Goal: Task Accomplishment & Management: Use online tool/utility

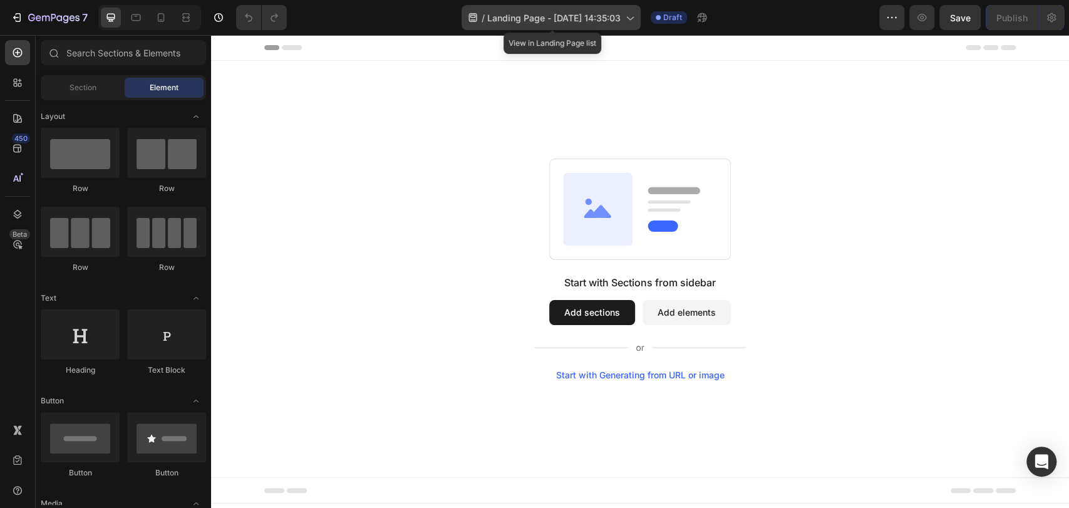
click at [635, 11] on div "/ Landing Page - [DATE] 14:35:03" at bounding box center [551, 17] width 179 height 25
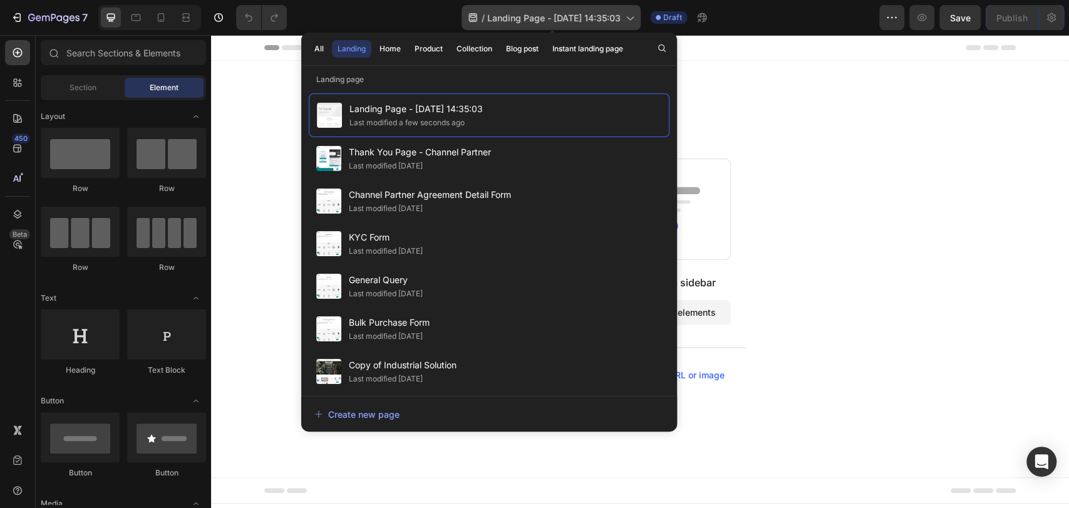
click at [631, 21] on icon at bounding box center [629, 17] width 13 height 13
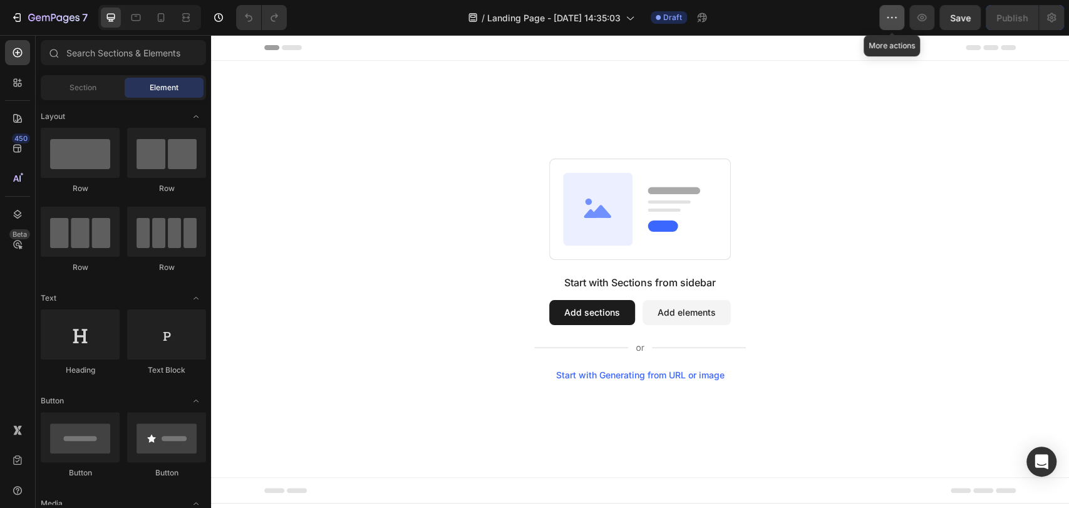
click at [882, 16] on button "button" at bounding box center [891, 17] width 25 height 25
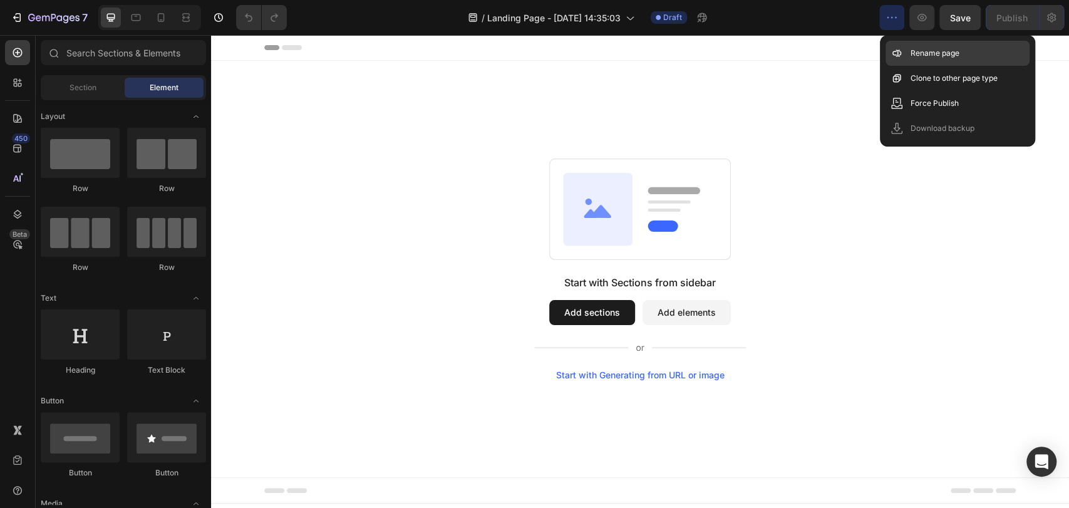
click at [911, 54] on p "Rename page" at bounding box center [935, 53] width 49 height 13
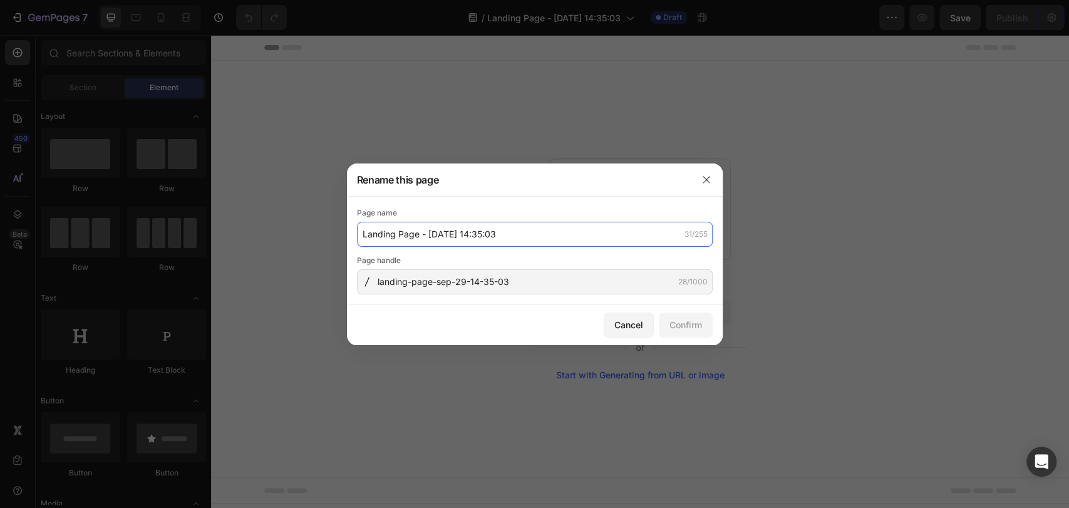
click at [554, 238] on input "Landing Page - [DATE] 14:35:03" at bounding box center [535, 234] width 356 height 25
type input "AIRTH App"
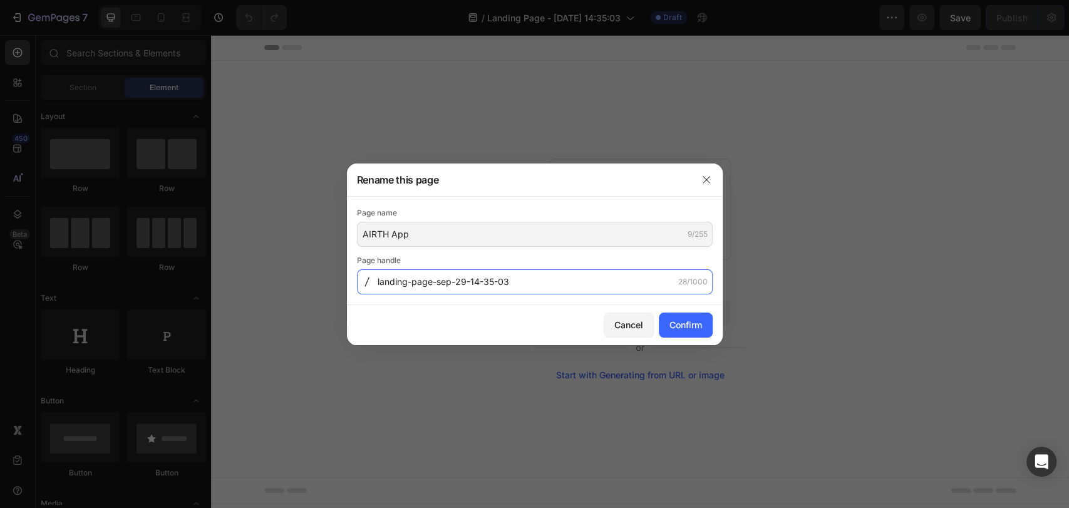
click at [506, 282] on input "landing-page-sep-29-14-35-03" at bounding box center [535, 281] width 356 height 25
type input "AIRTH-app"
click at [682, 323] on div "Confirm" at bounding box center [685, 324] width 33 height 13
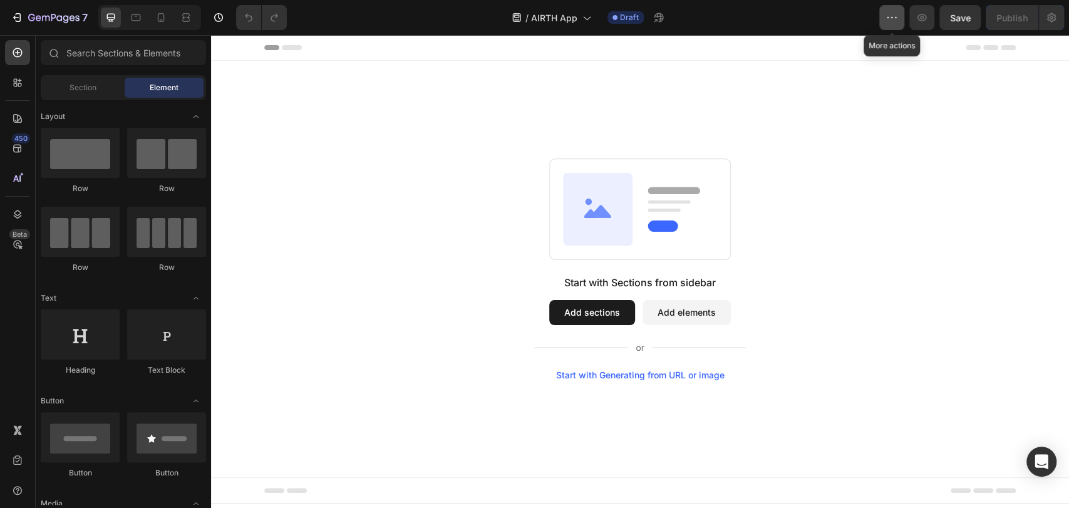
click at [879, 18] on button "button" at bounding box center [891, 17] width 25 height 25
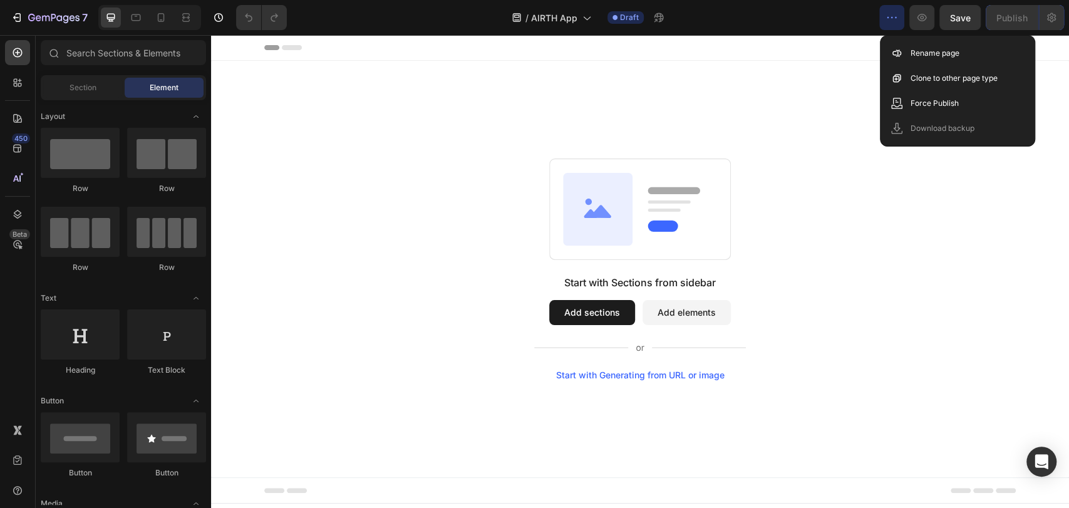
click at [1045, 121] on div "Start with Sections from sidebar Add sections Add elements Start with Generatin…" at bounding box center [640, 269] width 858 height 416
click at [1003, 174] on div "Start with Sections from sidebar Add sections Add elements Start with Generatin…" at bounding box center [640, 269] width 768 height 222
click at [927, 26] on button "button" at bounding box center [921, 17] width 25 height 25
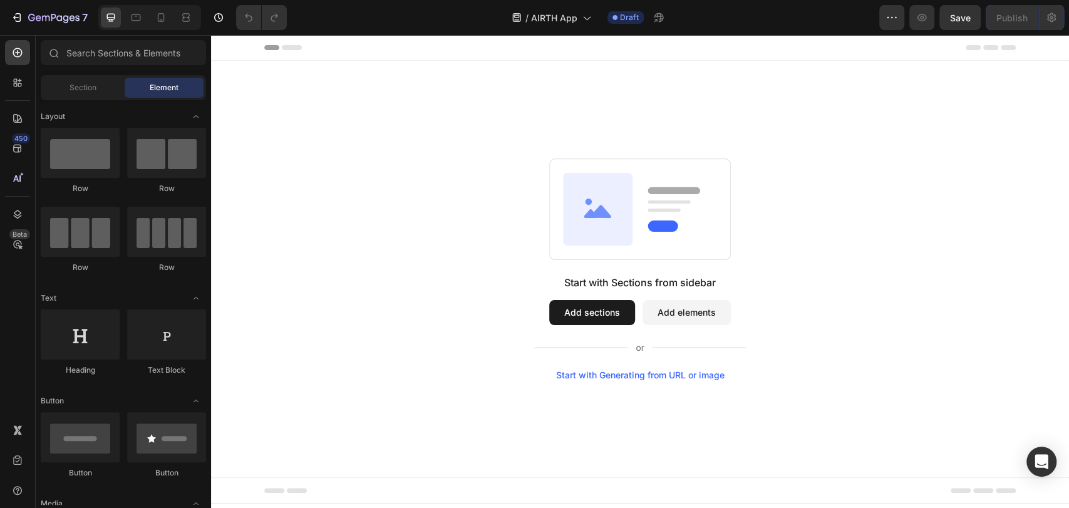
click at [1031, 31] on div "7 Version history / AIRTH App Draft Preview Save Publish" at bounding box center [534, 18] width 1069 height 36
click at [21, 112] on icon at bounding box center [17, 118] width 13 height 13
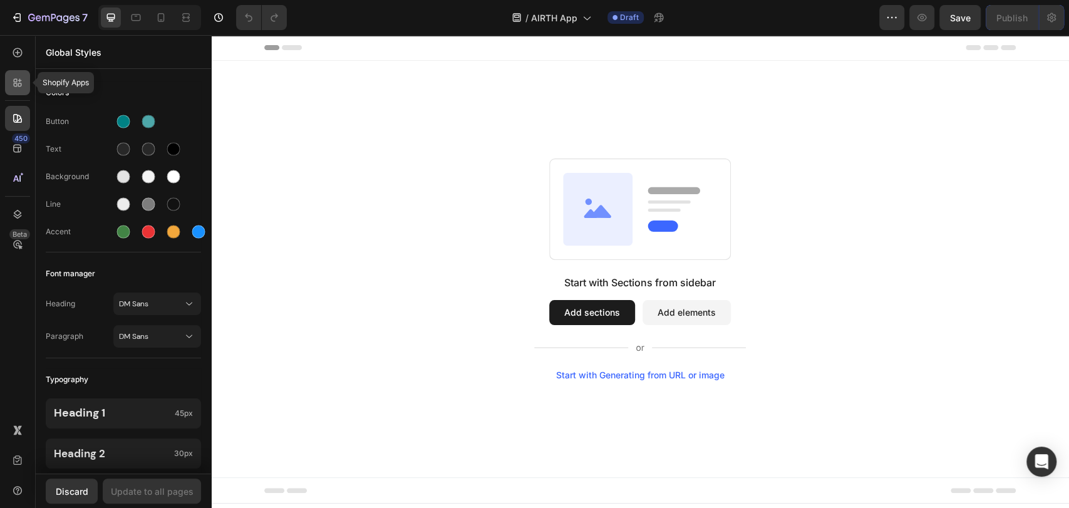
click at [21, 77] on icon at bounding box center [17, 82] width 13 height 13
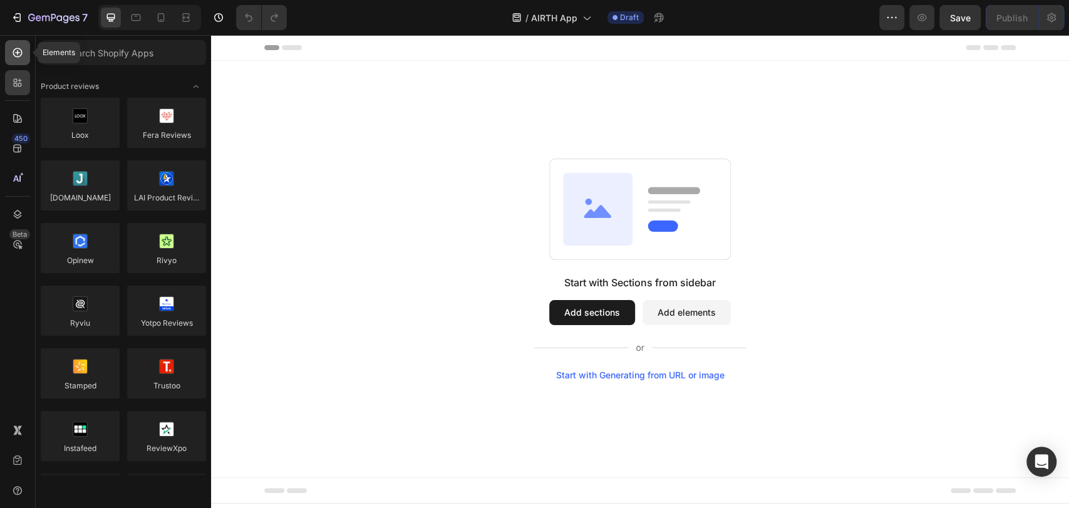
click at [20, 55] on icon at bounding box center [17, 52] width 13 height 13
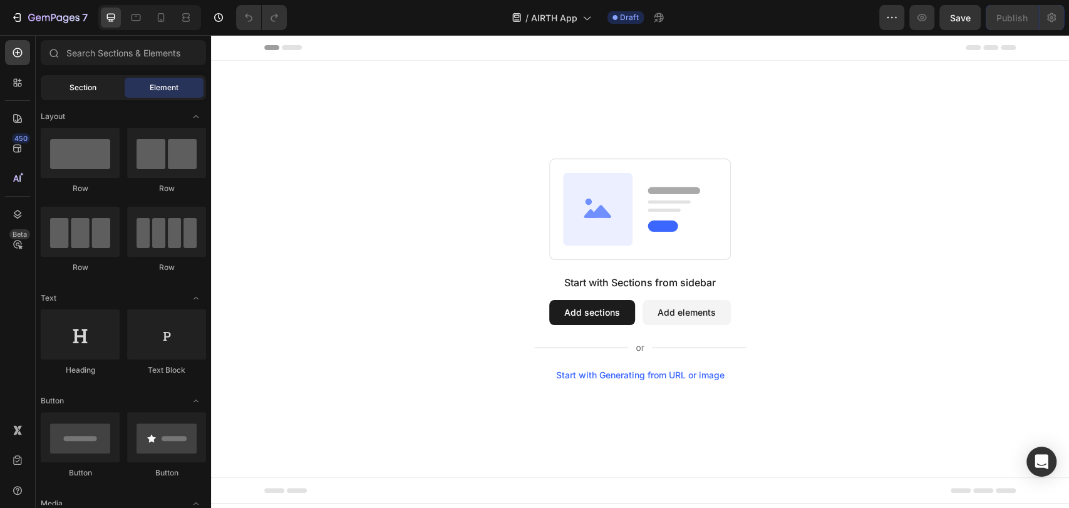
click at [85, 84] on span "Section" at bounding box center [83, 87] width 27 height 11
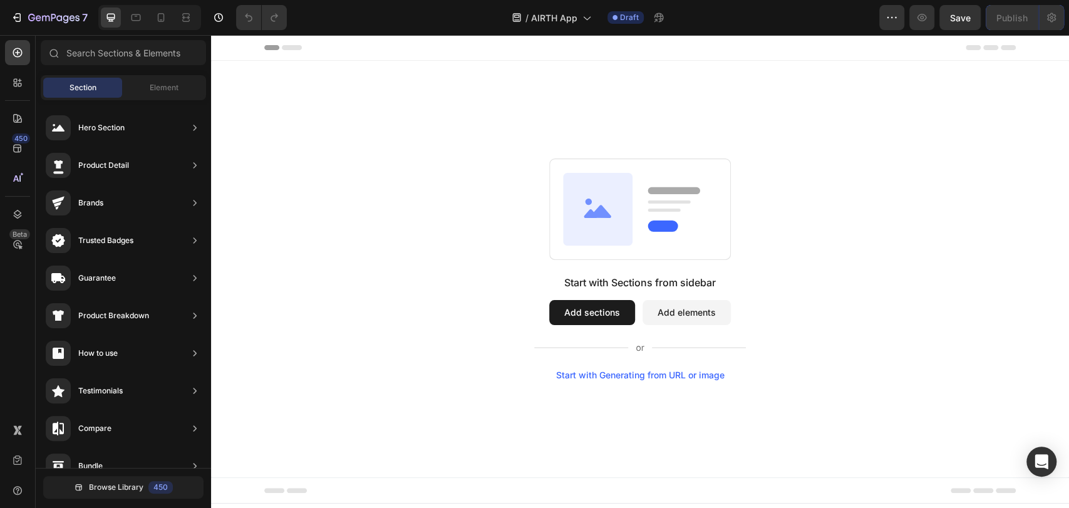
click at [153, 76] on div "Section Element" at bounding box center [123, 87] width 165 height 25
click at [152, 80] on div "Element" at bounding box center [164, 88] width 79 height 20
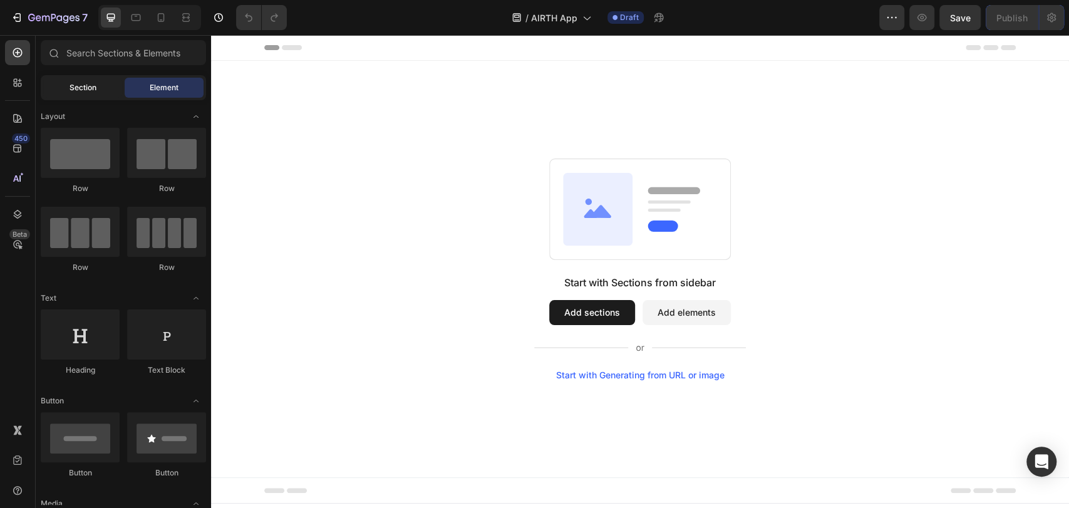
click at [91, 86] on span "Section" at bounding box center [83, 87] width 27 height 11
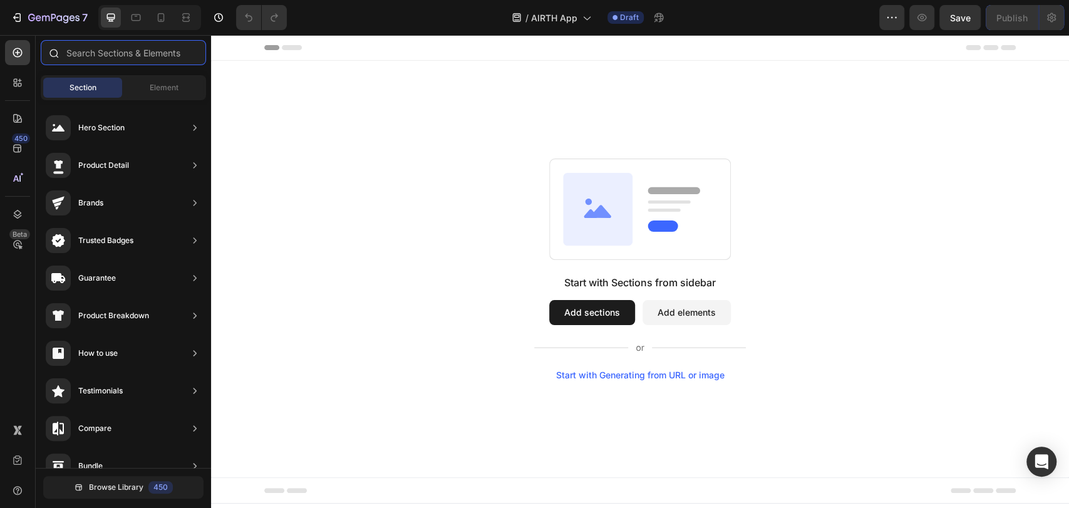
click at [137, 48] on input "text" at bounding box center [123, 52] width 165 height 25
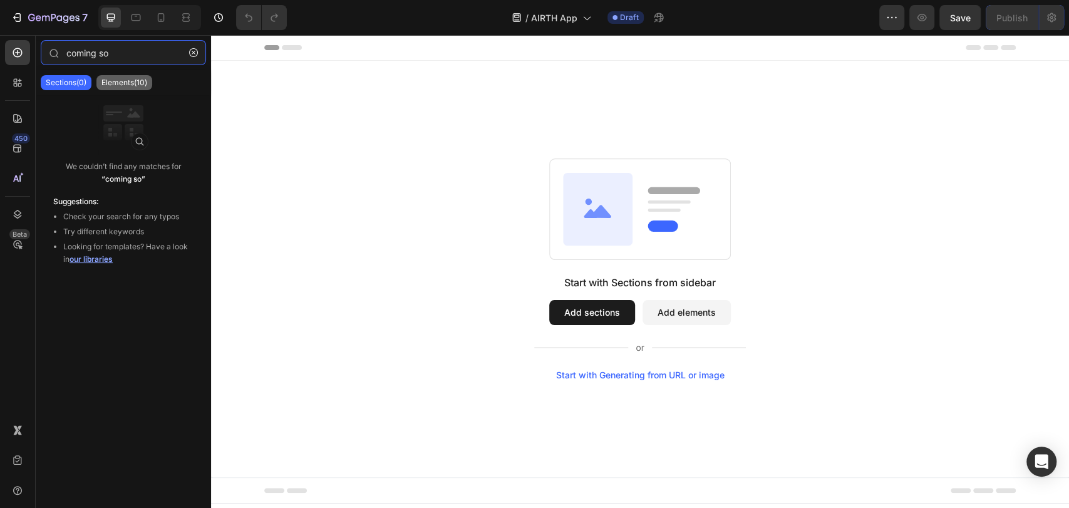
type input "coming so"
click at [121, 80] on p "Elements(10)" at bounding box center [124, 83] width 46 height 10
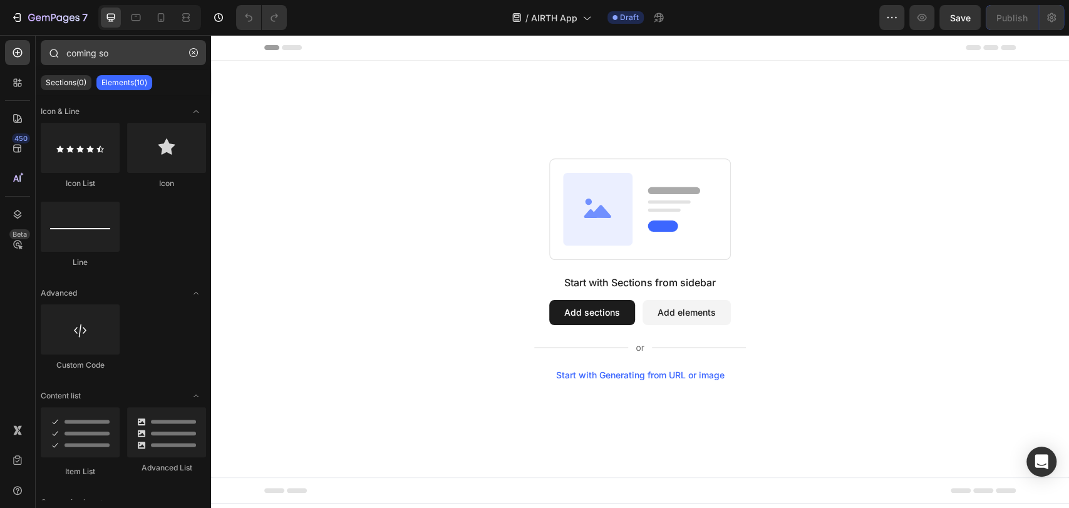
click at [195, 47] on button "button" at bounding box center [193, 53] width 20 height 20
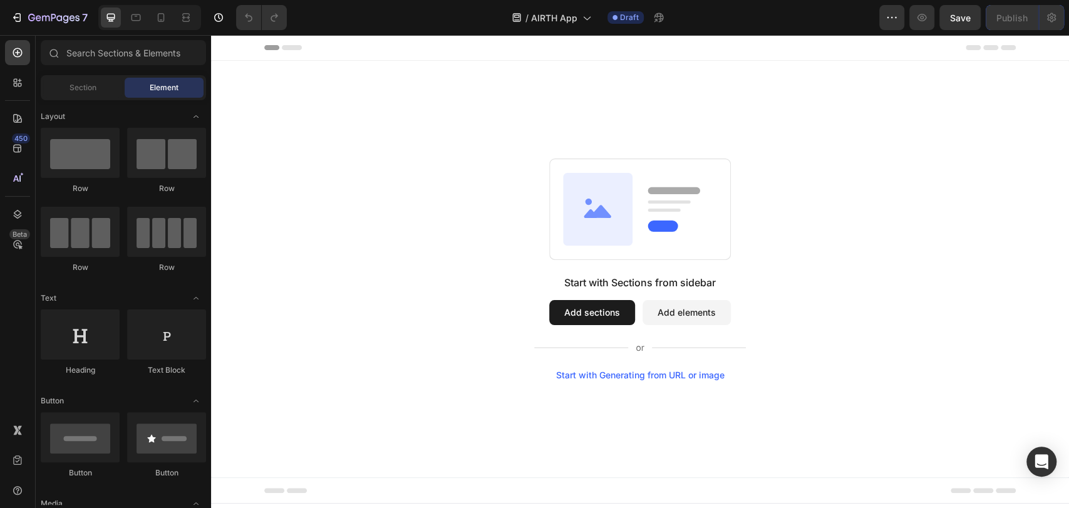
click at [682, 317] on button "Add elements" at bounding box center [687, 312] width 88 height 25
click at [676, 375] on div "Start with Generating from URL or image" at bounding box center [640, 375] width 168 height 10
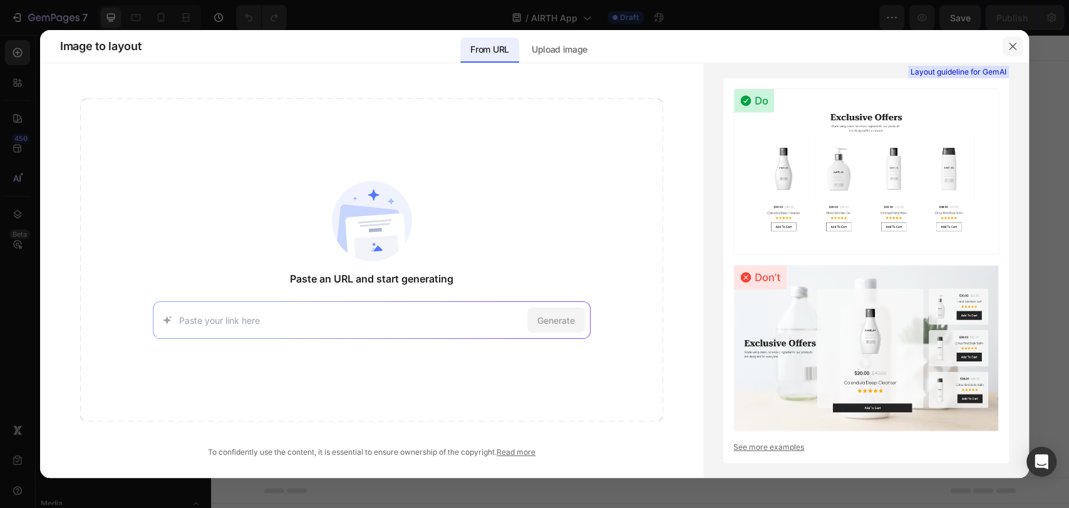
click at [1012, 48] on icon "button" at bounding box center [1013, 46] width 10 height 10
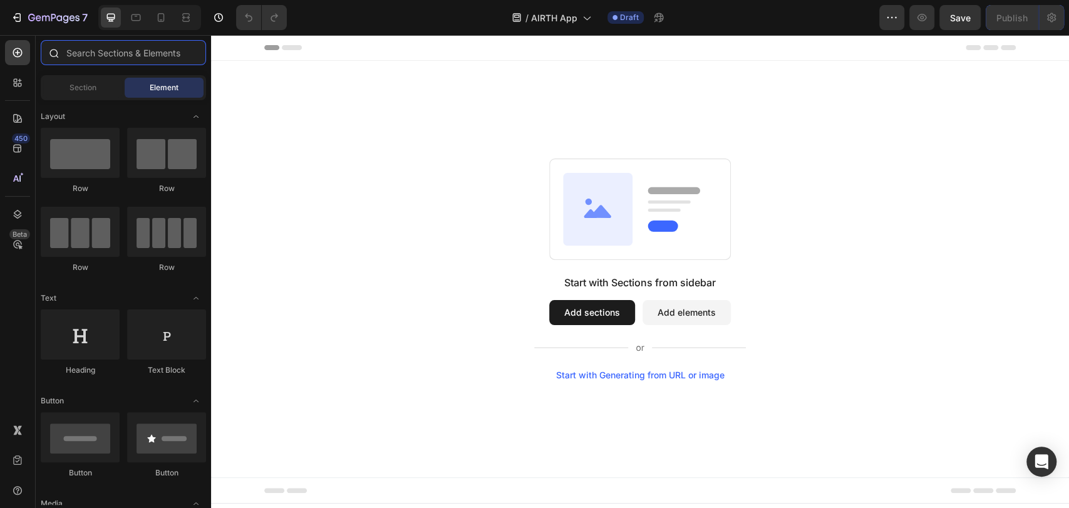
click at [95, 61] on input "text" at bounding box center [123, 52] width 165 height 25
type input "v"
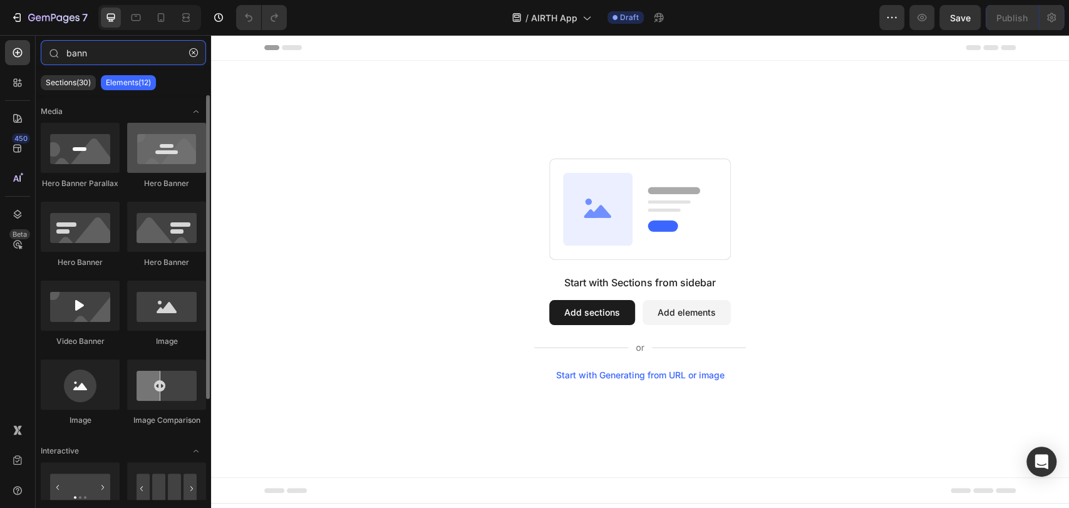
type input "bann"
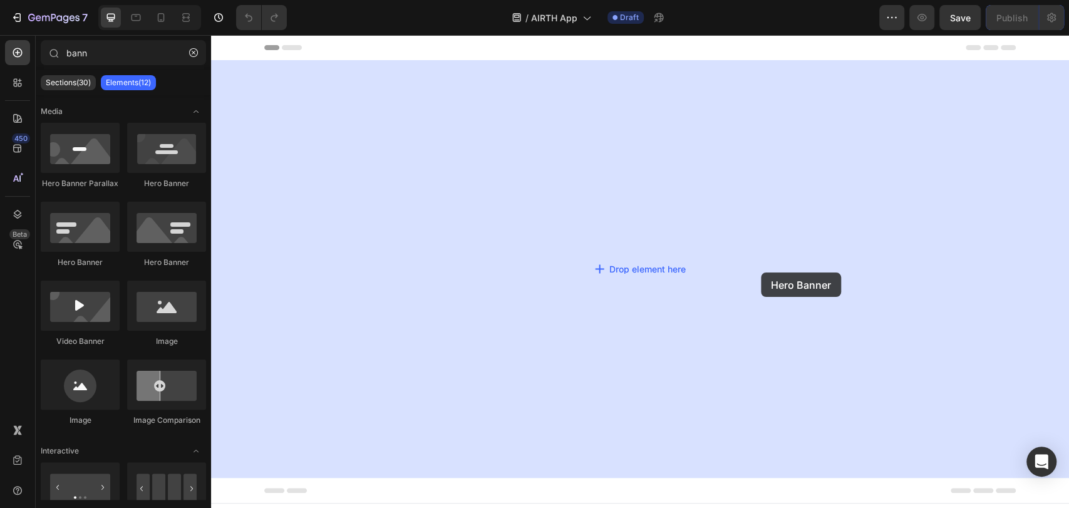
drag, startPoint x: 359, startPoint y: 192, endPoint x: 692, endPoint y: 262, distance: 340.5
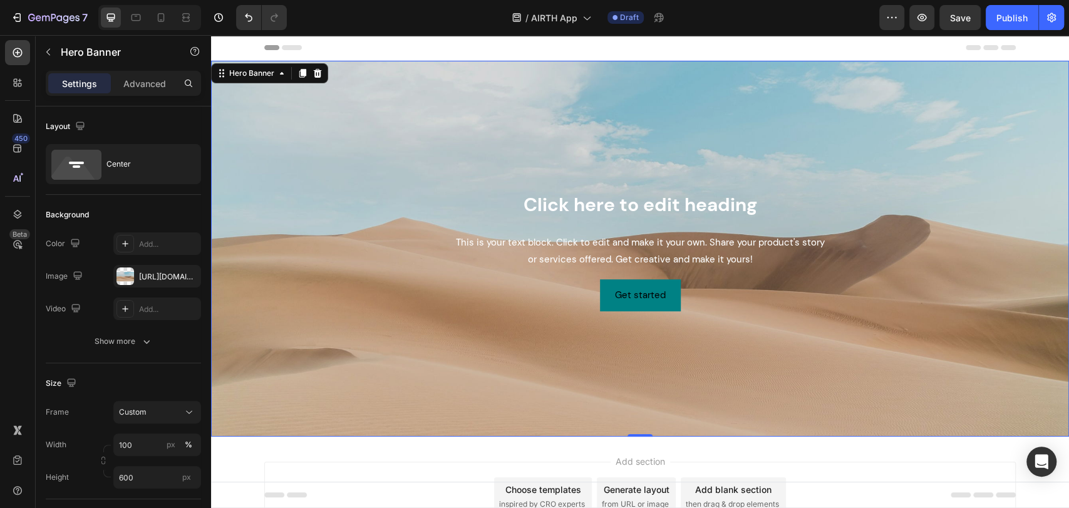
click at [738, 317] on div "Background Image" at bounding box center [640, 249] width 858 height 376
click at [186, 280] on icon "button" at bounding box center [188, 276] width 10 height 10
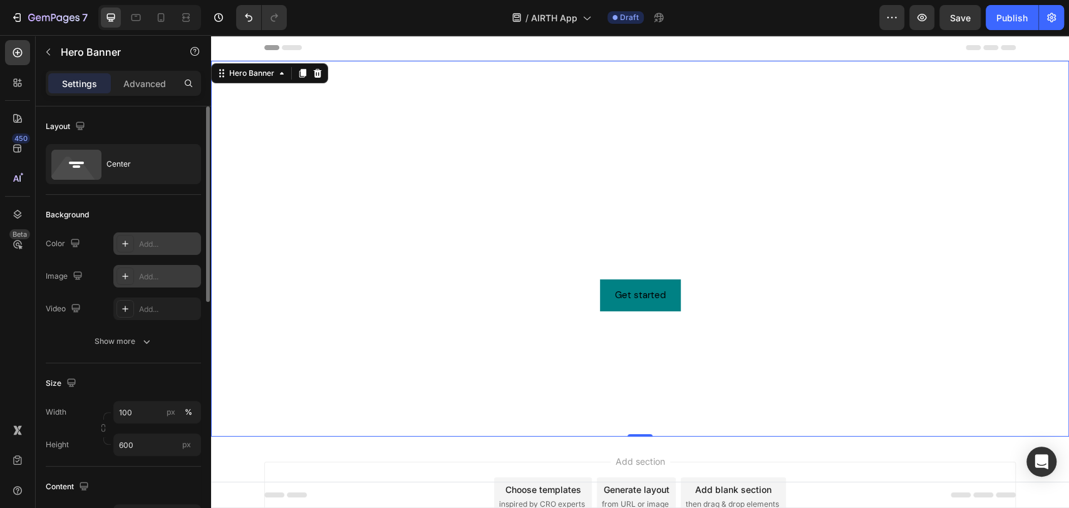
click at [168, 250] on div "Add..." at bounding box center [157, 243] width 88 height 23
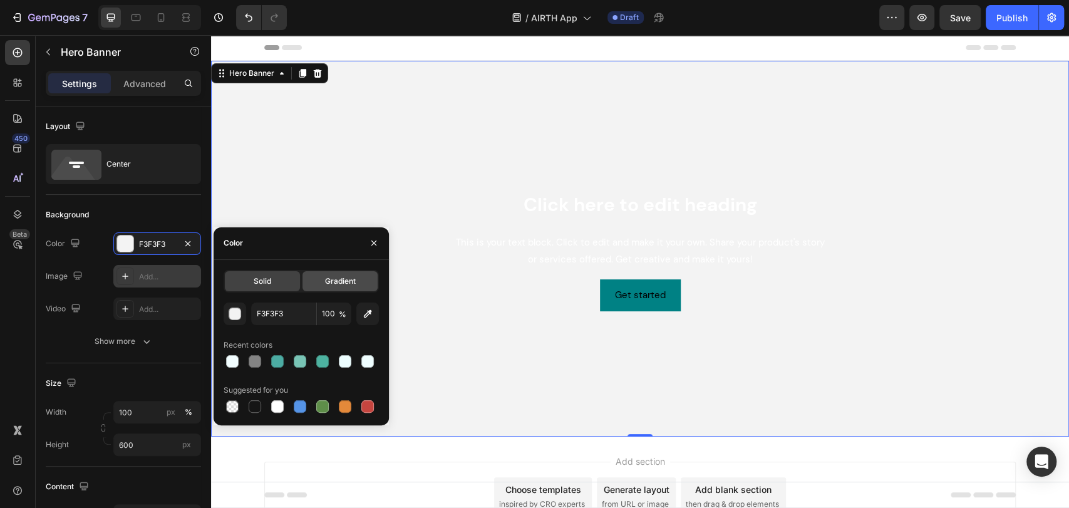
click at [326, 282] on span "Gradient" at bounding box center [340, 281] width 31 height 11
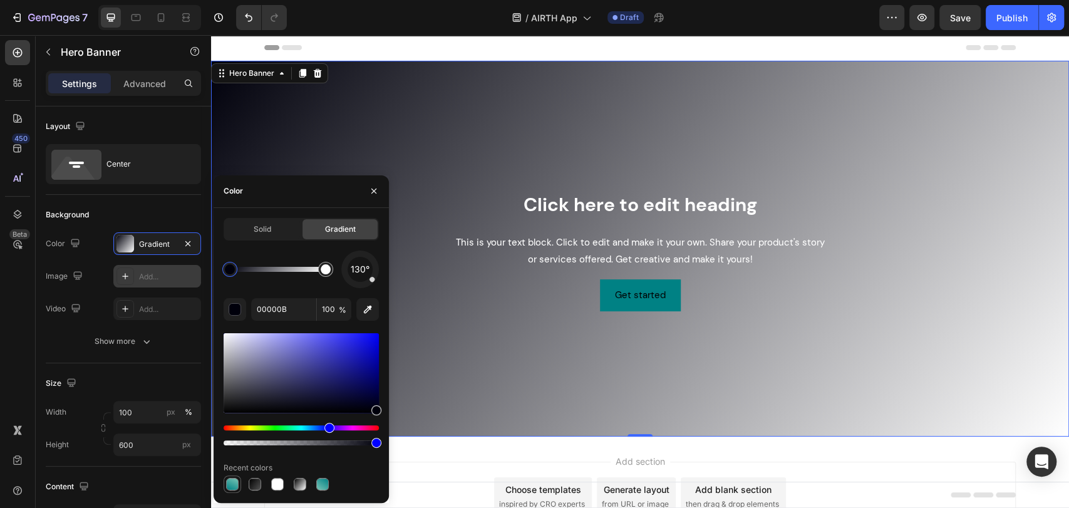
click at [232, 480] on div at bounding box center [232, 484] width 13 height 13
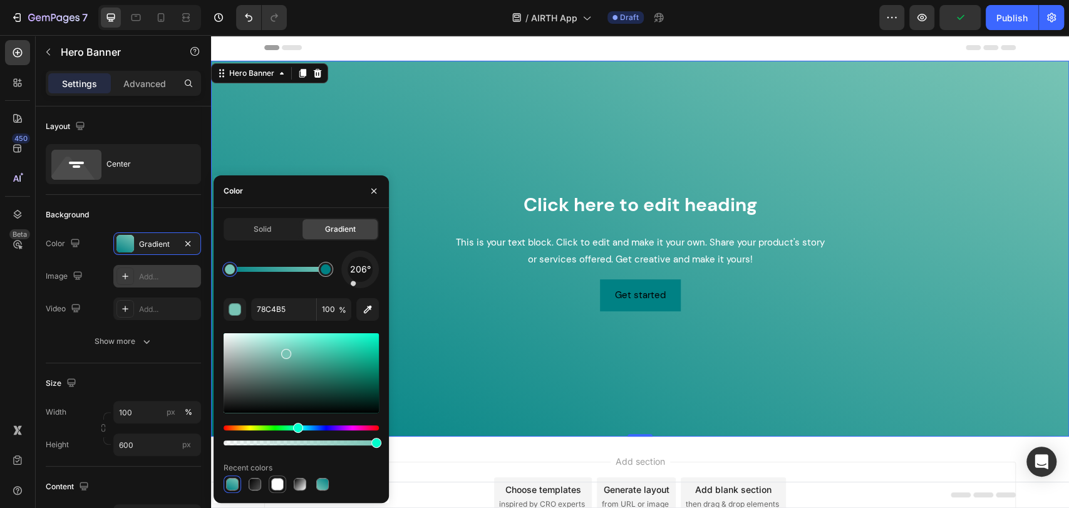
click at [279, 484] on div at bounding box center [277, 484] width 13 height 13
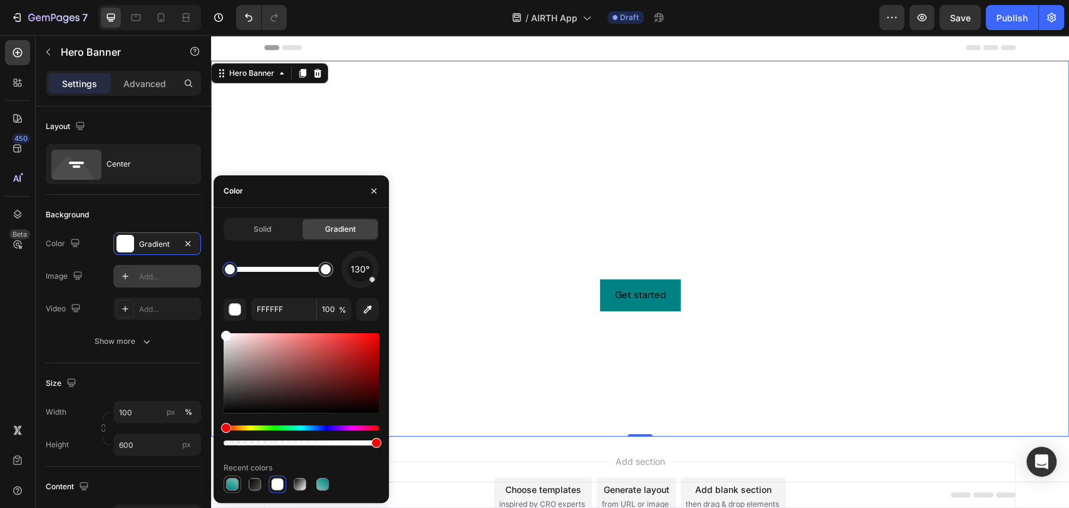
click at [227, 485] on div at bounding box center [232, 484] width 13 height 13
type input "78C4B5"
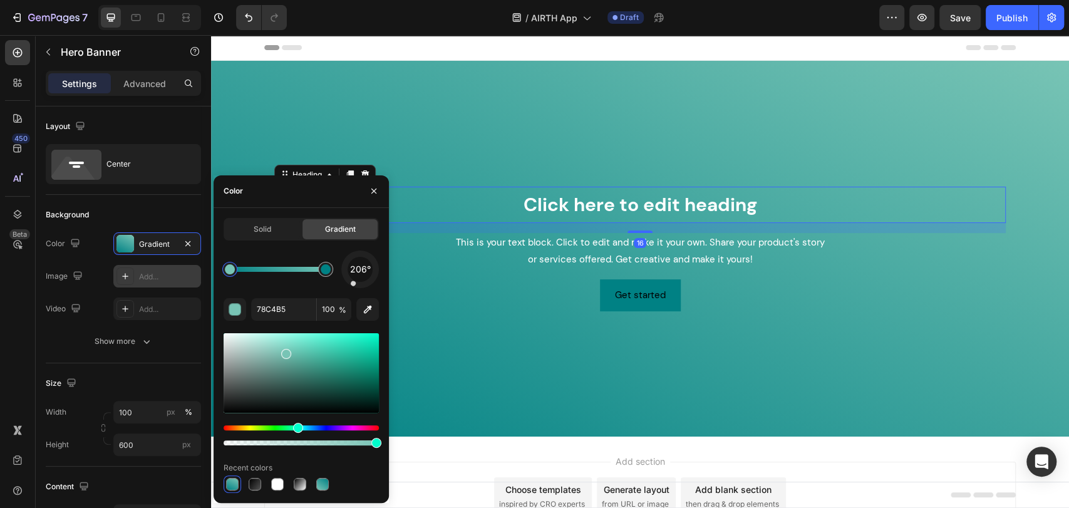
click at [698, 210] on h2 "Click here to edit heading" at bounding box center [639, 205] width 731 height 36
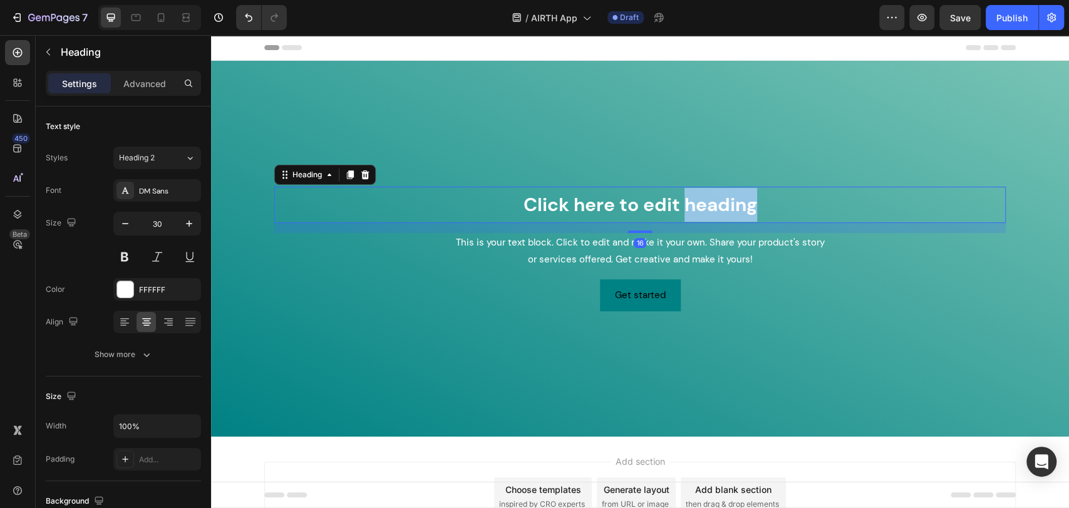
click at [698, 210] on h2 "Click here to edit heading" at bounding box center [639, 205] width 731 height 36
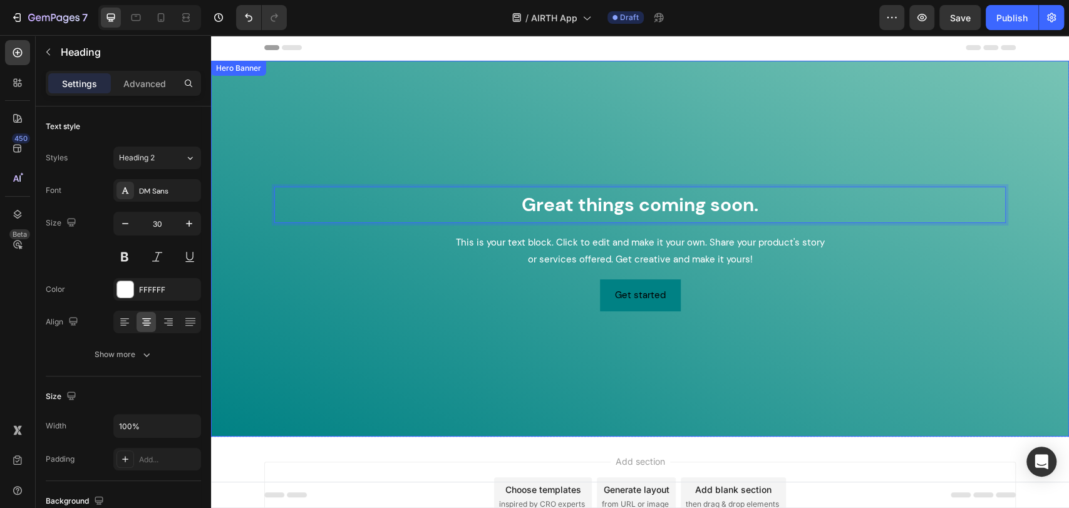
click at [892, 337] on div "Background Image" at bounding box center [640, 249] width 858 height 376
click at [740, 188] on p "Great things coming soon." at bounding box center [640, 205] width 729 height 34
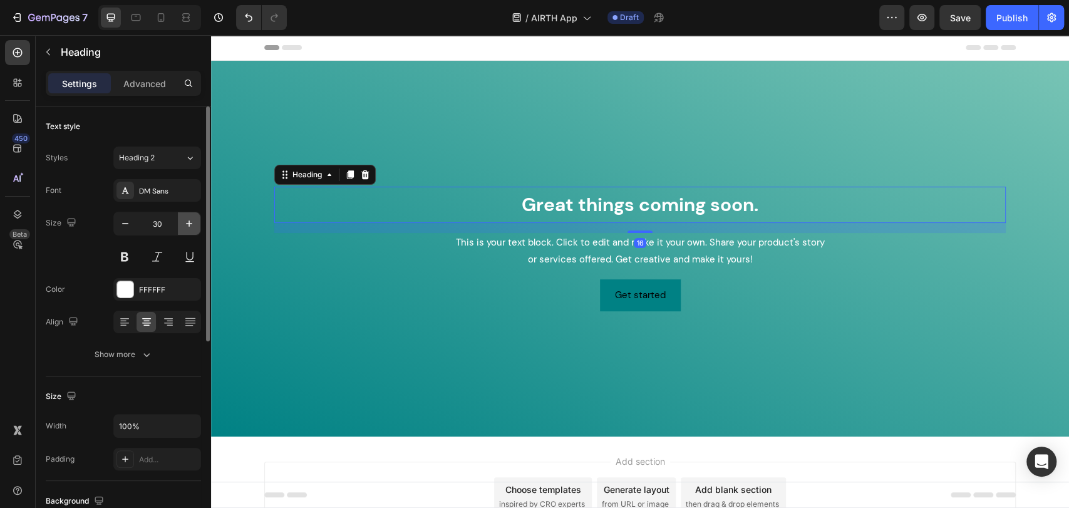
click at [181, 229] on button "button" at bounding box center [189, 223] width 23 height 23
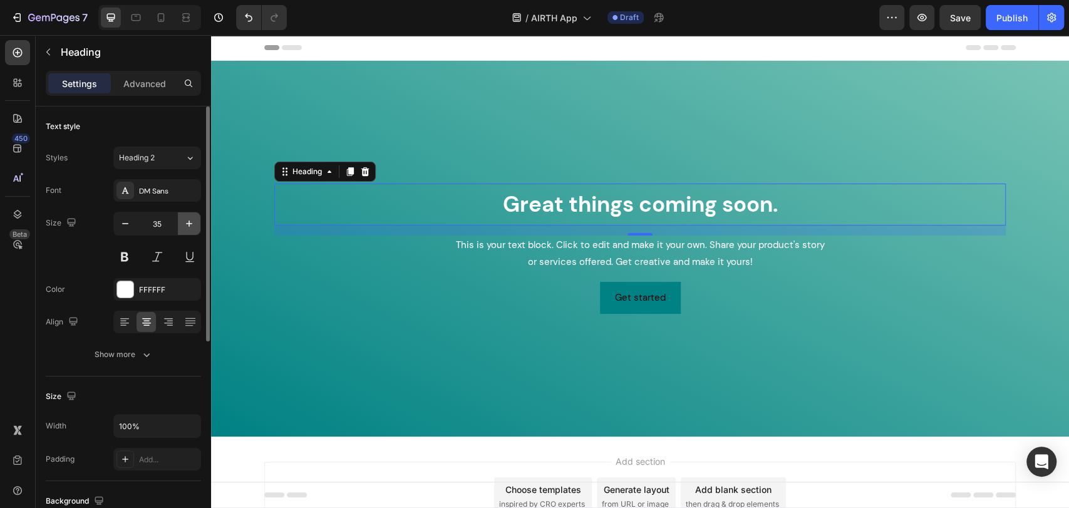
click at [181, 229] on button "button" at bounding box center [189, 223] width 23 height 23
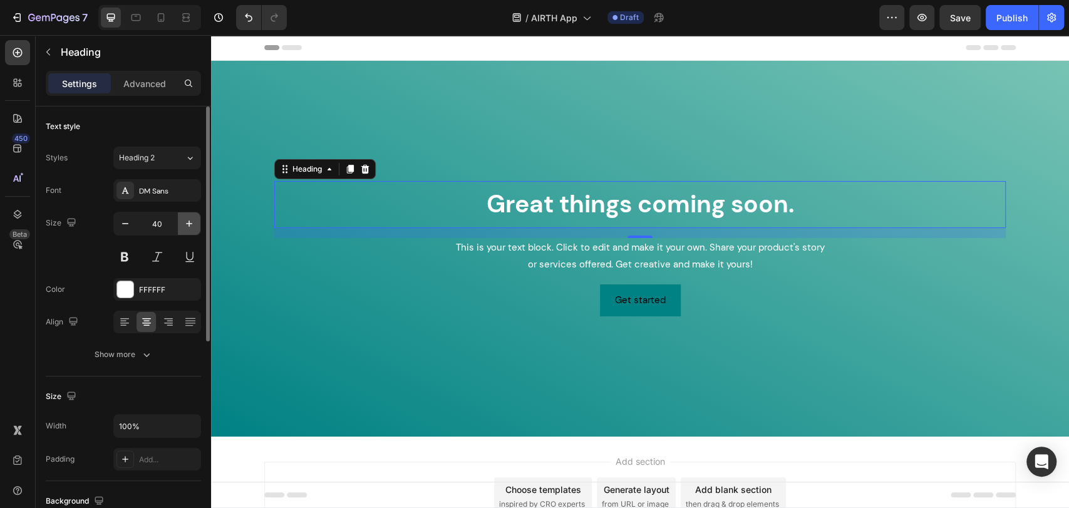
click at [181, 229] on button "button" at bounding box center [189, 223] width 23 height 23
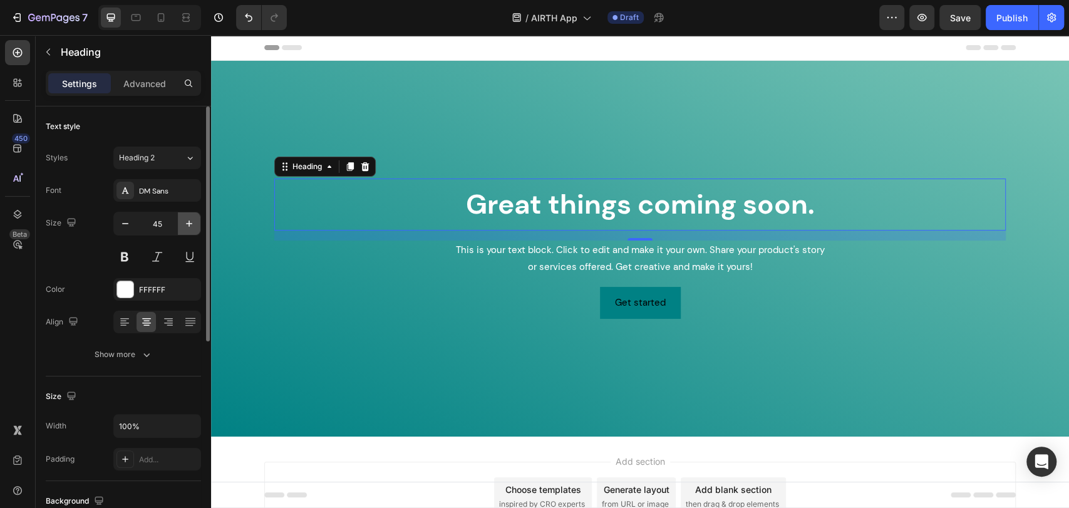
click at [181, 229] on button "button" at bounding box center [189, 223] width 23 height 23
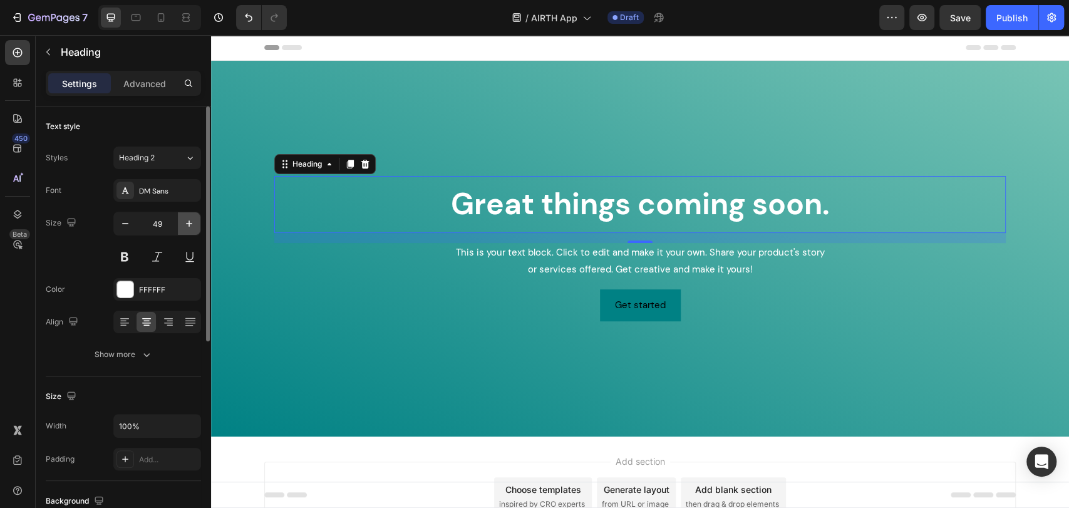
click at [181, 229] on button "button" at bounding box center [189, 223] width 23 height 23
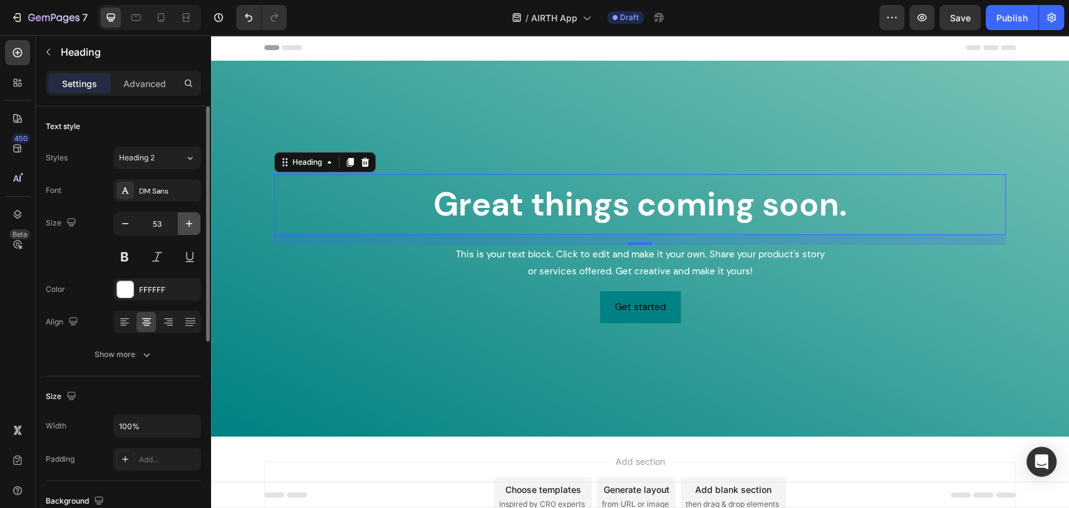
click at [181, 229] on button "button" at bounding box center [189, 223] width 23 height 23
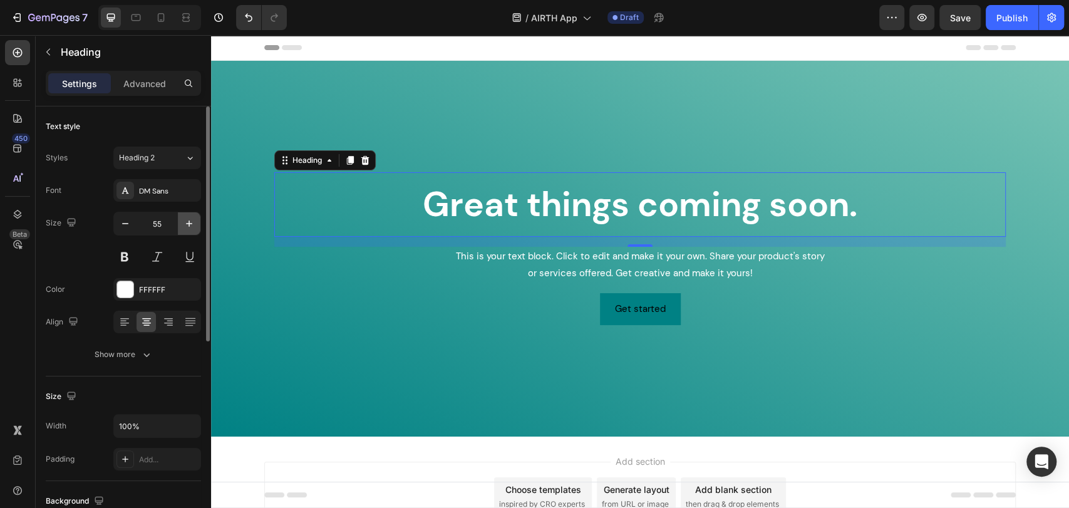
click at [181, 229] on button "button" at bounding box center [189, 223] width 23 height 23
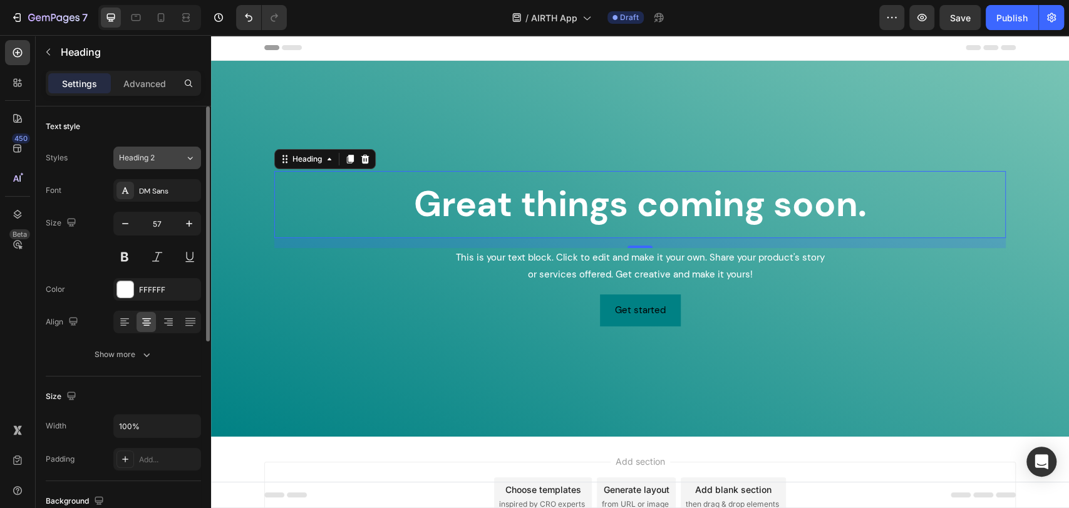
click at [175, 166] on button "Heading 2" at bounding box center [157, 158] width 88 height 23
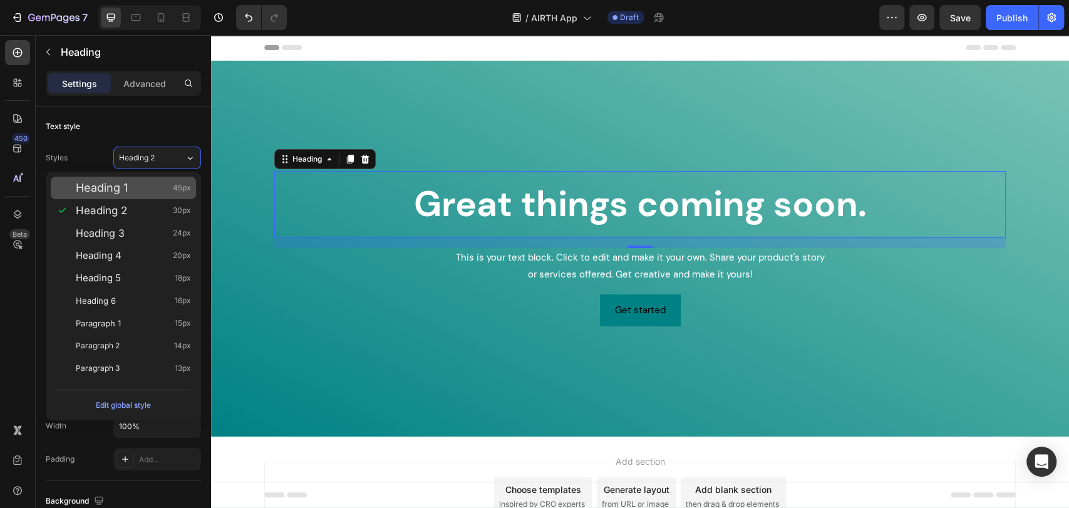
click at [177, 192] on span "45px" at bounding box center [182, 188] width 18 height 13
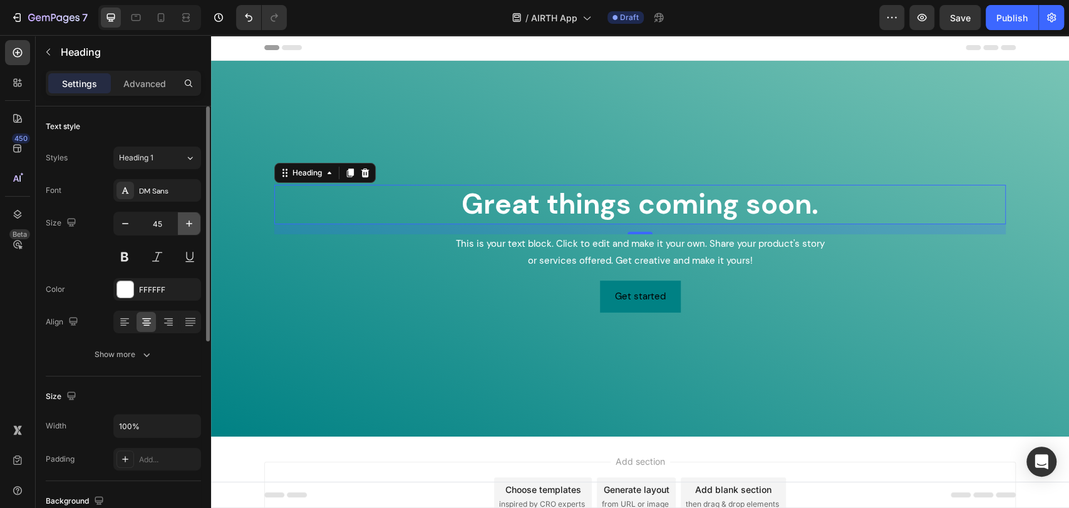
click at [196, 234] on button "button" at bounding box center [189, 223] width 23 height 23
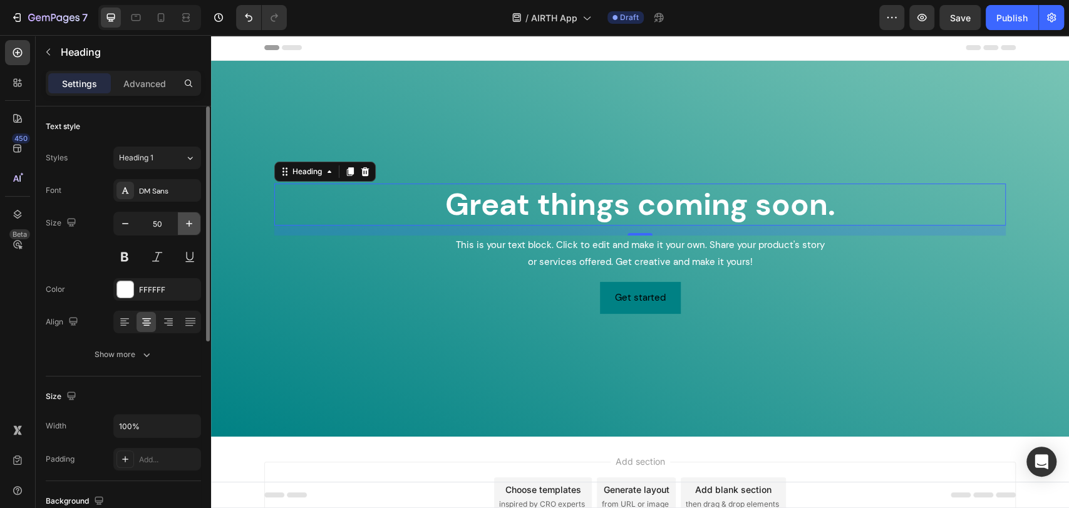
click at [196, 234] on button "button" at bounding box center [189, 223] width 23 height 23
click at [195, 234] on button "button" at bounding box center [189, 223] width 23 height 23
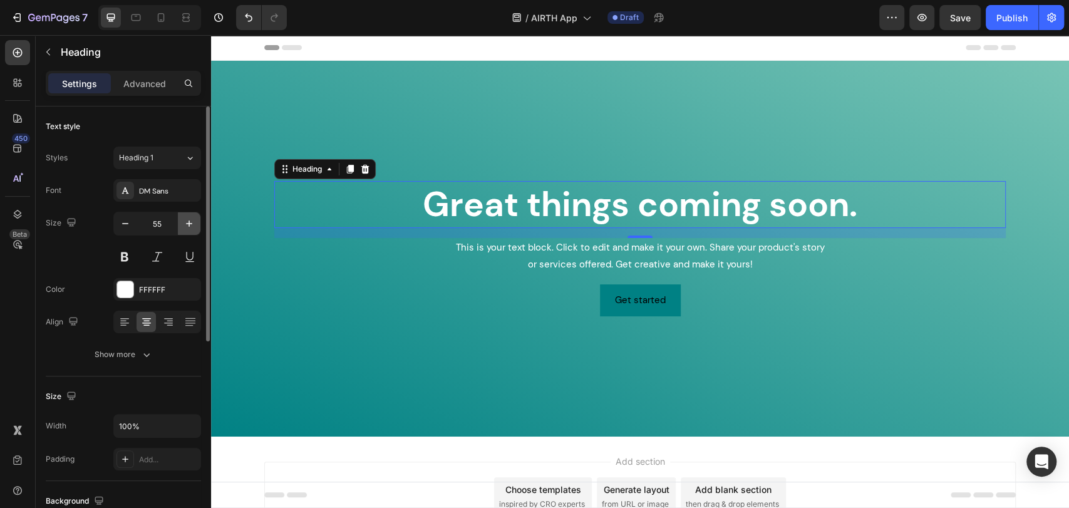
click at [195, 234] on button "button" at bounding box center [189, 223] width 23 height 23
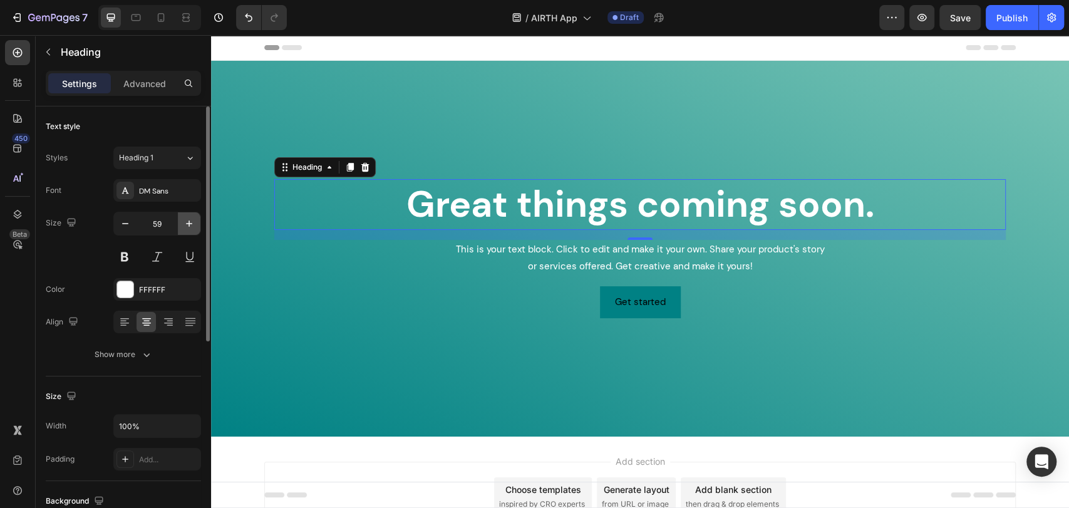
click at [195, 234] on button "button" at bounding box center [189, 223] width 23 height 23
click at [117, 223] on button "button" at bounding box center [125, 223] width 23 height 23
type input "60"
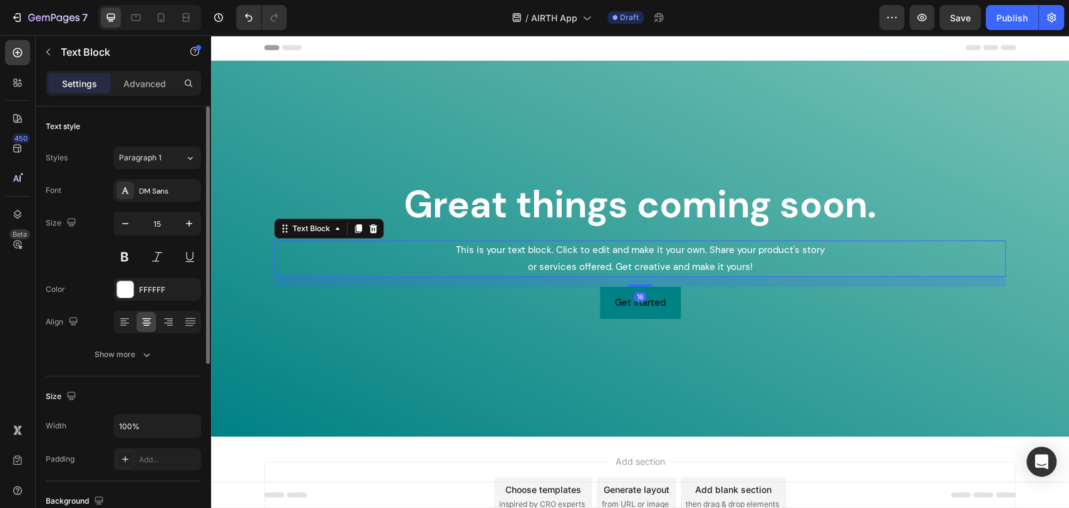
click at [683, 263] on div "This is your text block. Click to edit and make it your own. Share your product…" at bounding box center [639, 258] width 731 height 36
click at [369, 231] on icon at bounding box center [373, 228] width 8 height 9
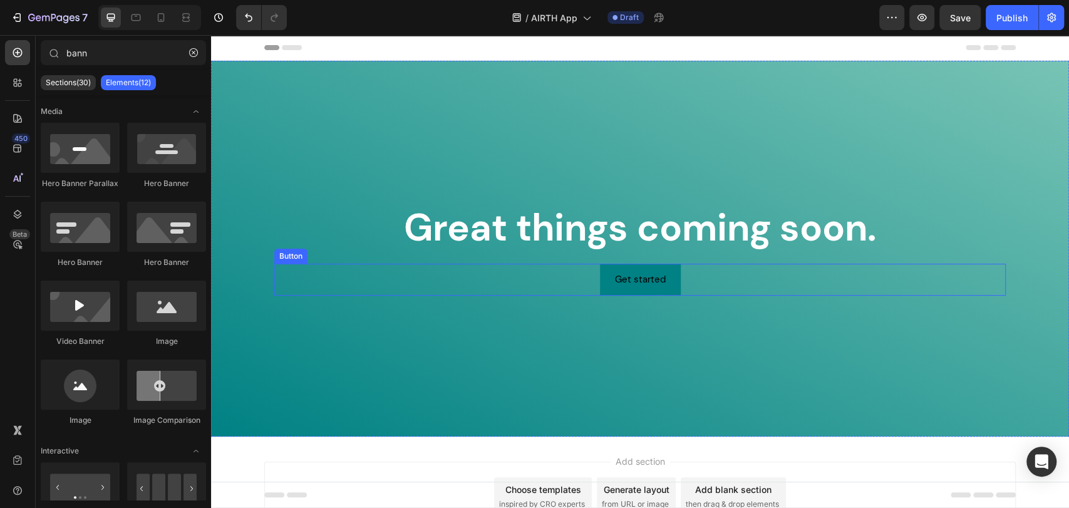
click at [520, 278] on div "Get started Button" at bounding box center [639, 280] width 731 height 32
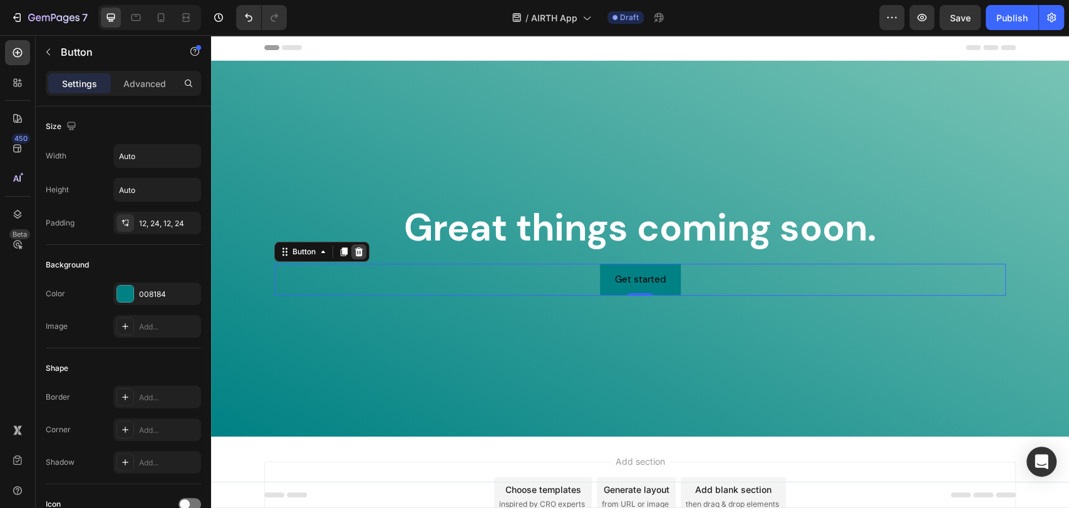
click at [354, 251] on icon at bounding box center [359, 252] width 10 height 10
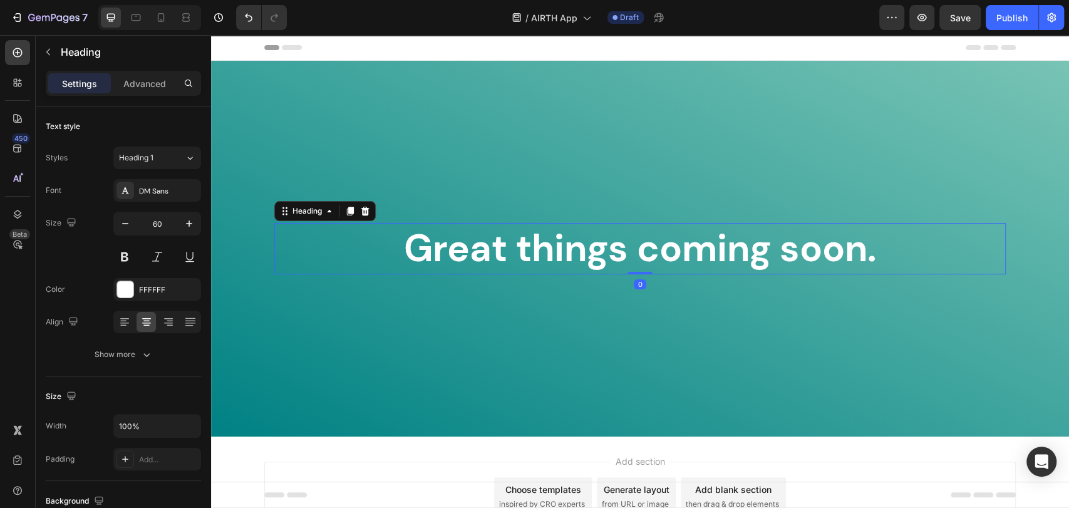
click at [619, 257] on p "Great things coming soon." at bounding box center [640, 248] width 729 height 49
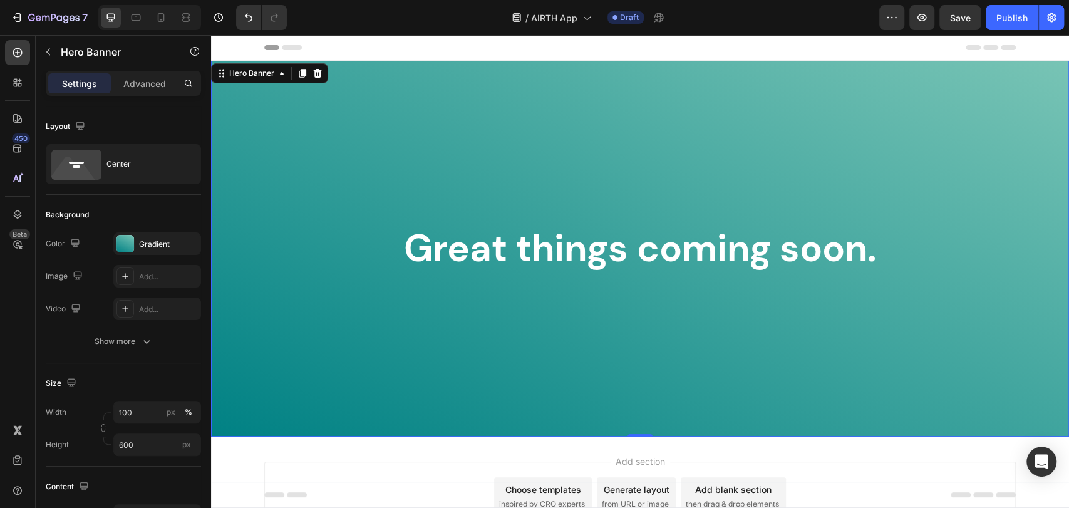
click at [612, 299] on div "Background Image" at bounding box center [640, 249] width 858 height 376
click at [189, 19] on icon at bounding box center [186, 20] width 8 height 3
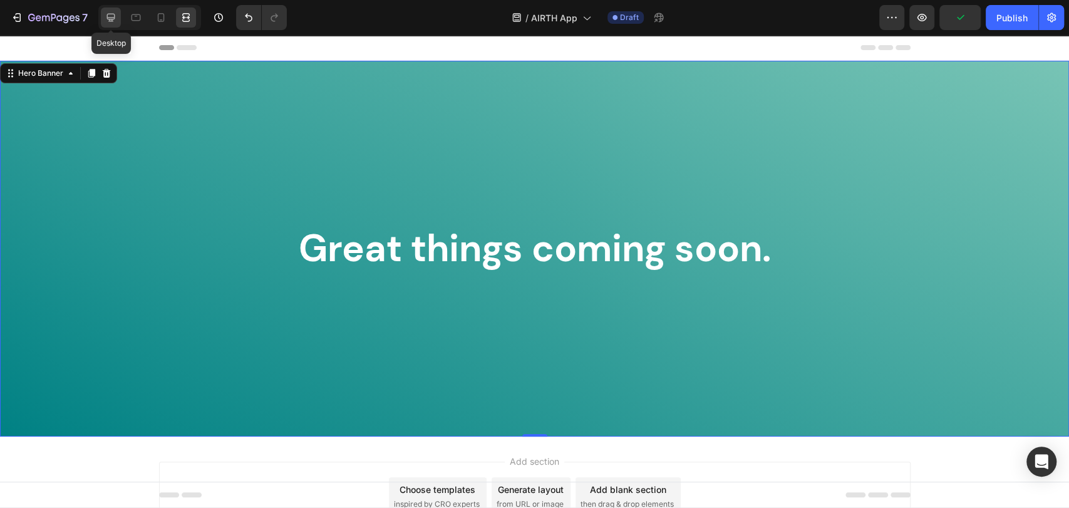
click at [111, 18] on icon at bounding box center [111, 17] width 13 height 13
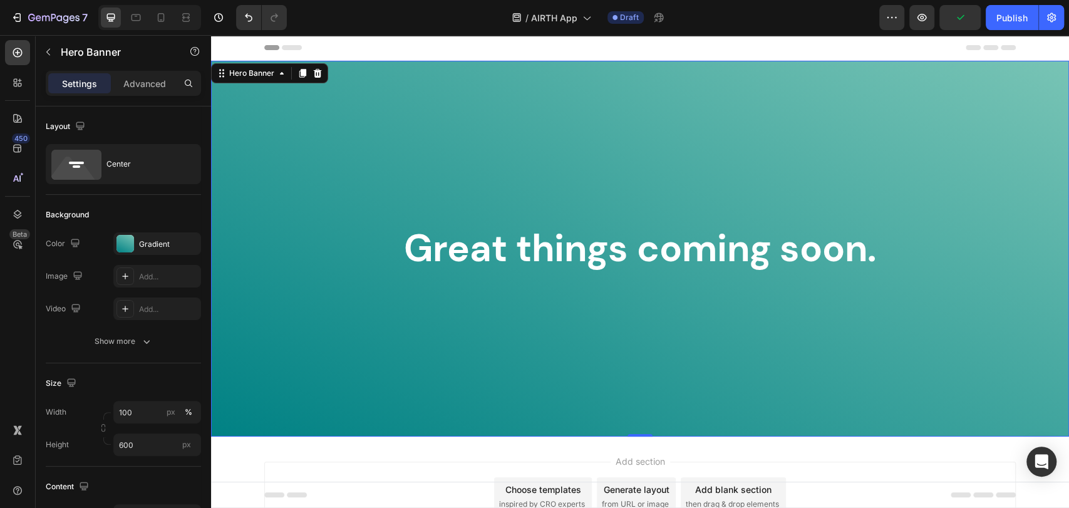
click at [457, 98] on div "Background Image" at bounding box center [640, 249] width 858 height 376
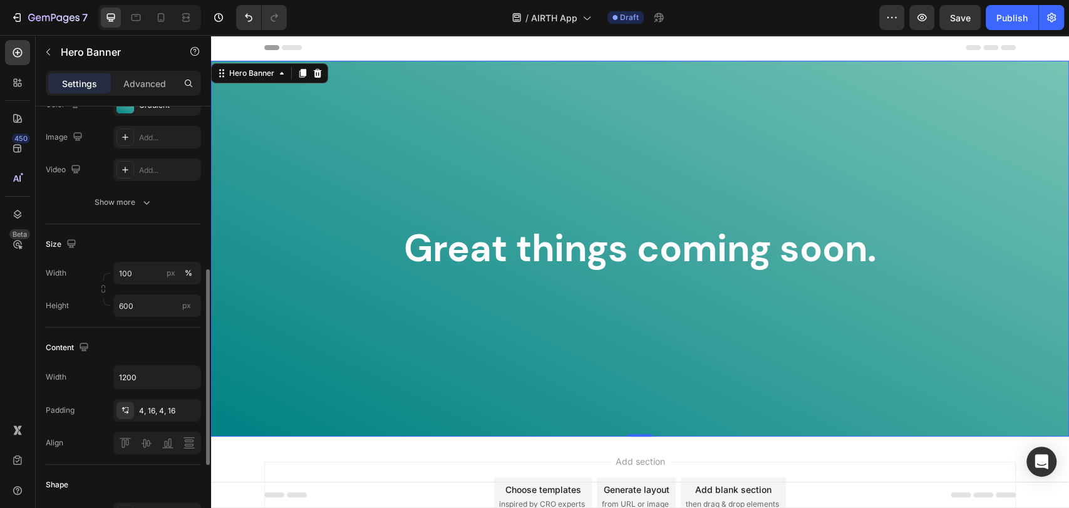
scroll to position [209, 0]
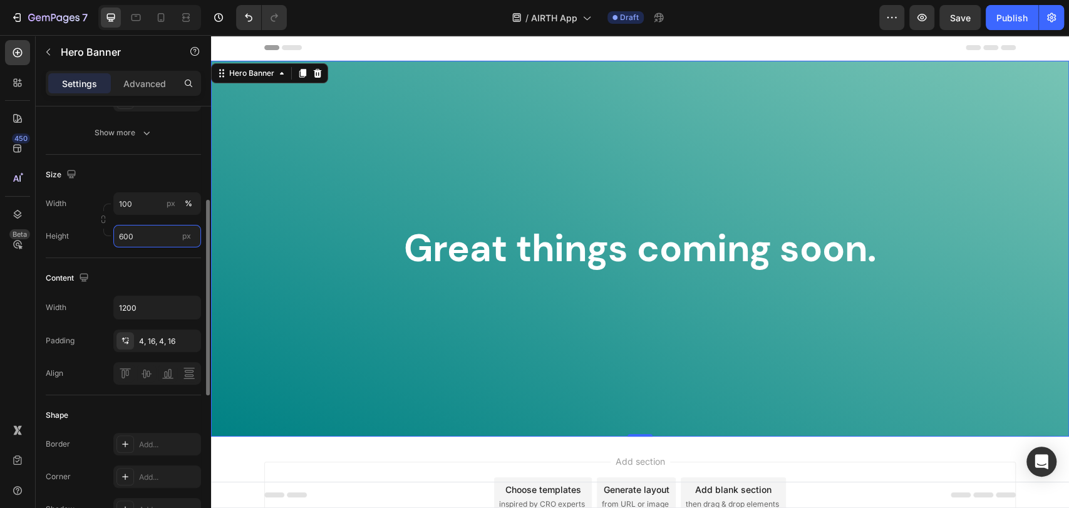
click at [145, 227] on input "600" at bounding box center [157, 236] width 88 height 23
click at [176, 283] on span "100vh" at bounding box center [180, 287] width 22 height 11
type input "100 vh"
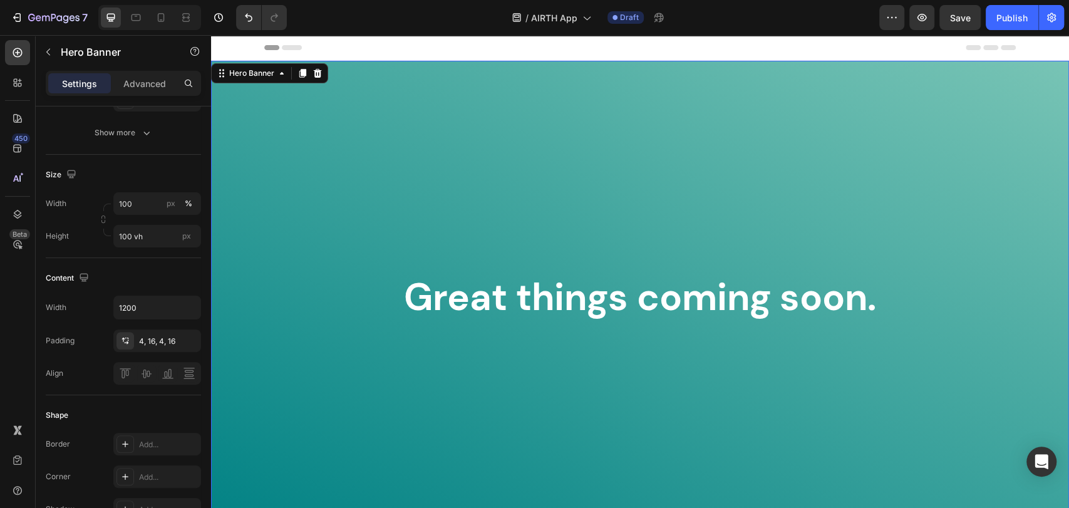
click at [391, 220] on div "Background Image" at bounding box center [640, 297] width 858 height 473
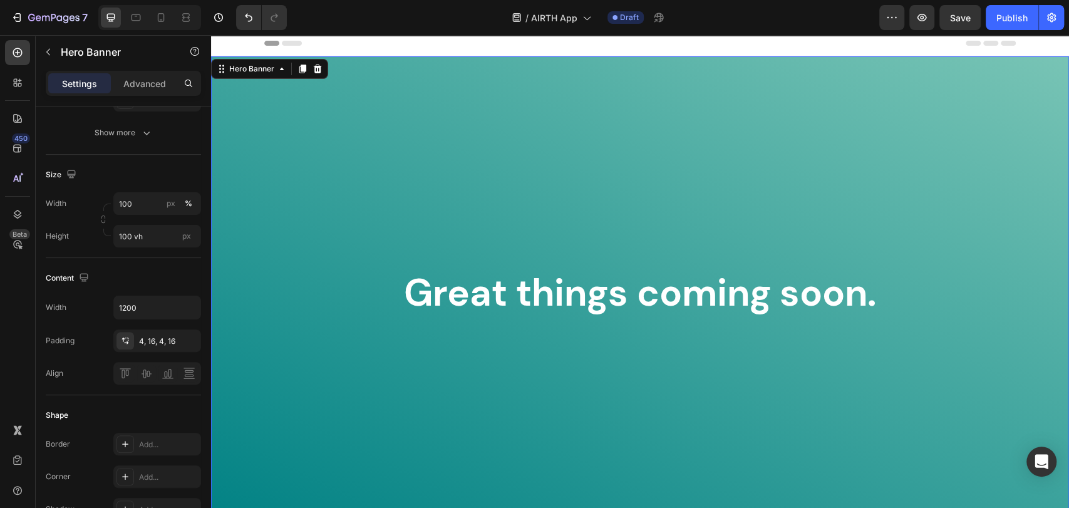
scroll to position [0, 0]
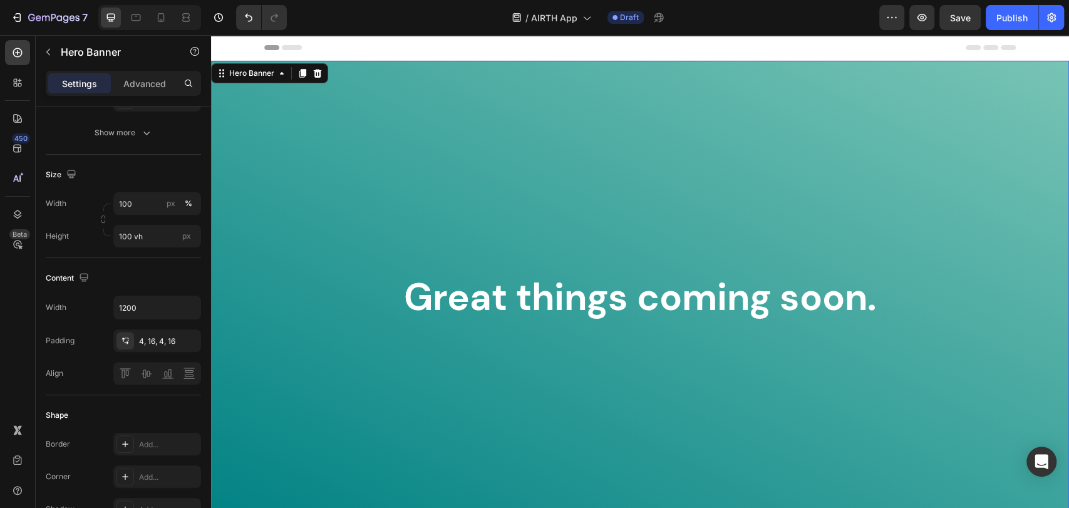
click at [326, 148] on div "Background Image" at bounding box center [640, 297] width 858 height 473
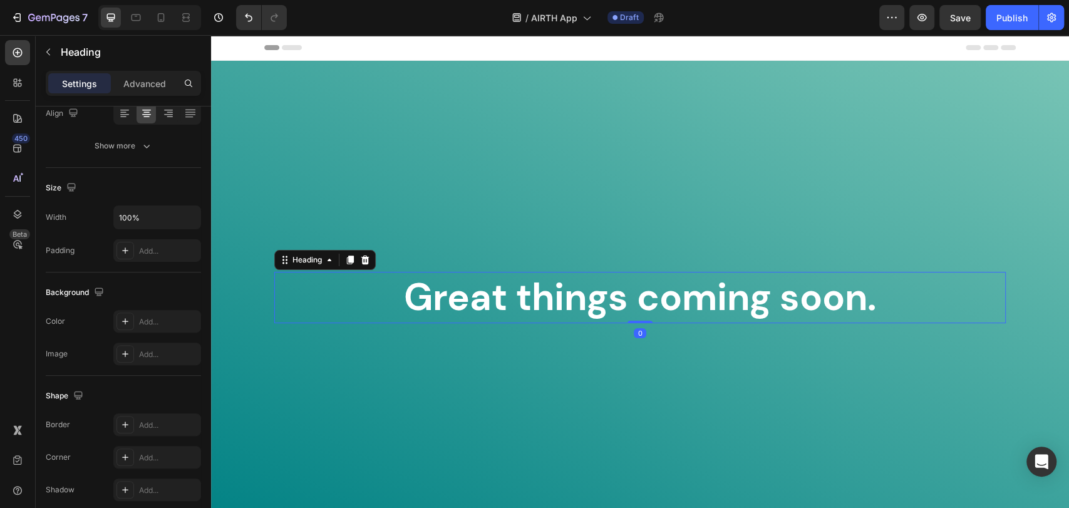
click at [530, 277] on p "Great things coming soon." at bounding box center [640, 297] width 729 height 49
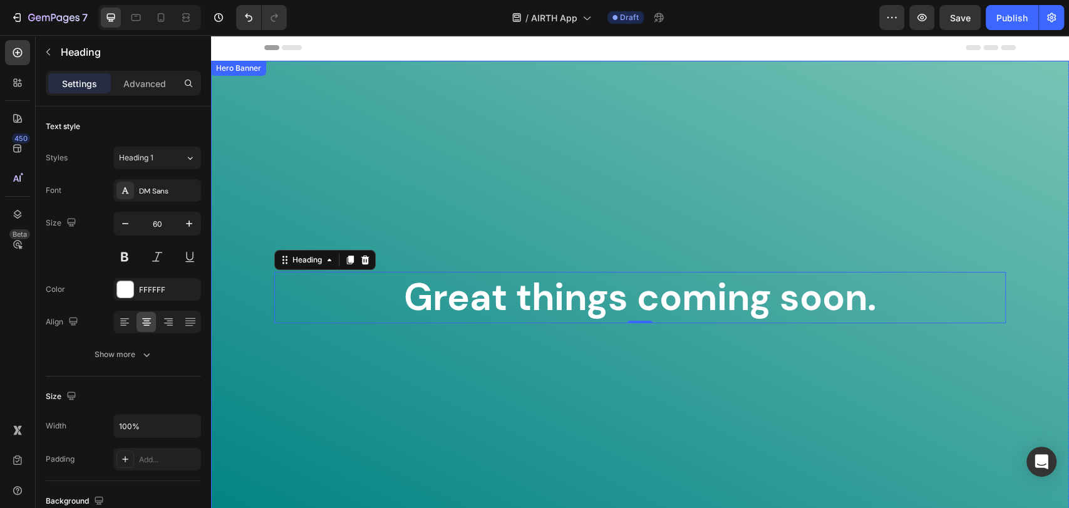
click at [574, 122] on div "Background Image" at bounding box center [640, 297] width 858 height 473
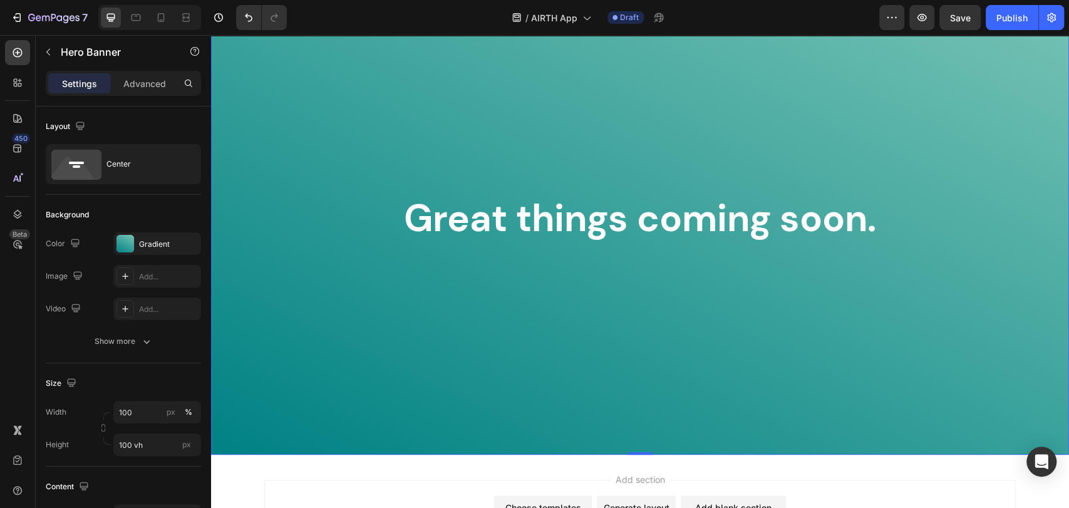
scroll to position [205, 0]
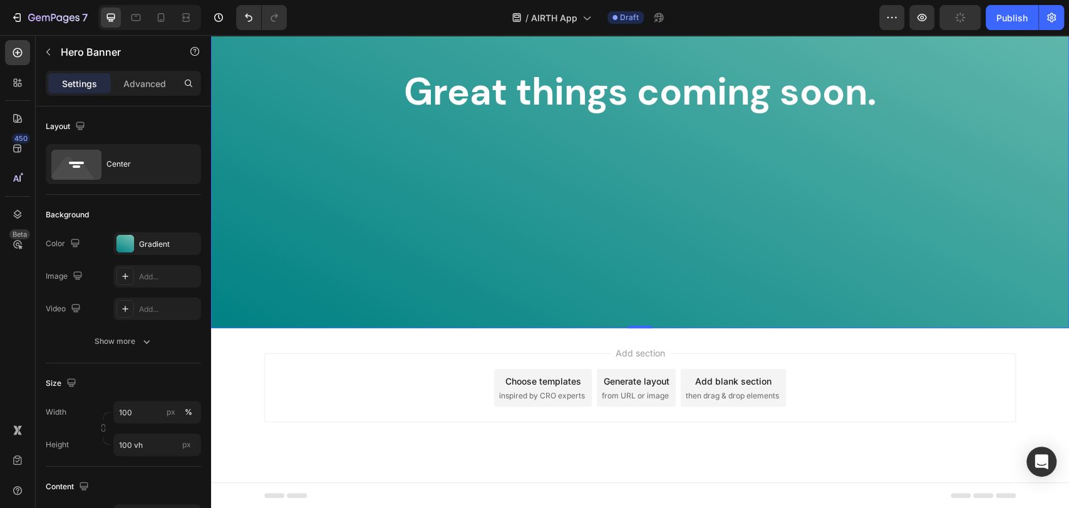
click at [722, 392] on span "then drag & drop elements" at bounding box center [732, 395] width 93 height 11
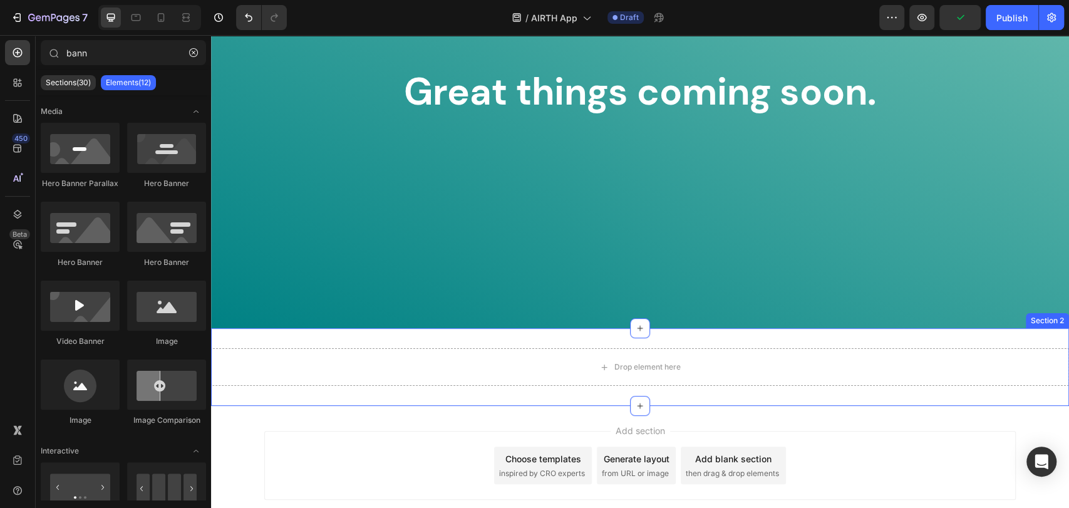
click at [991, 331] on div "Drop element here Section 2" at bounding box center [640, 367] width 858 height 78
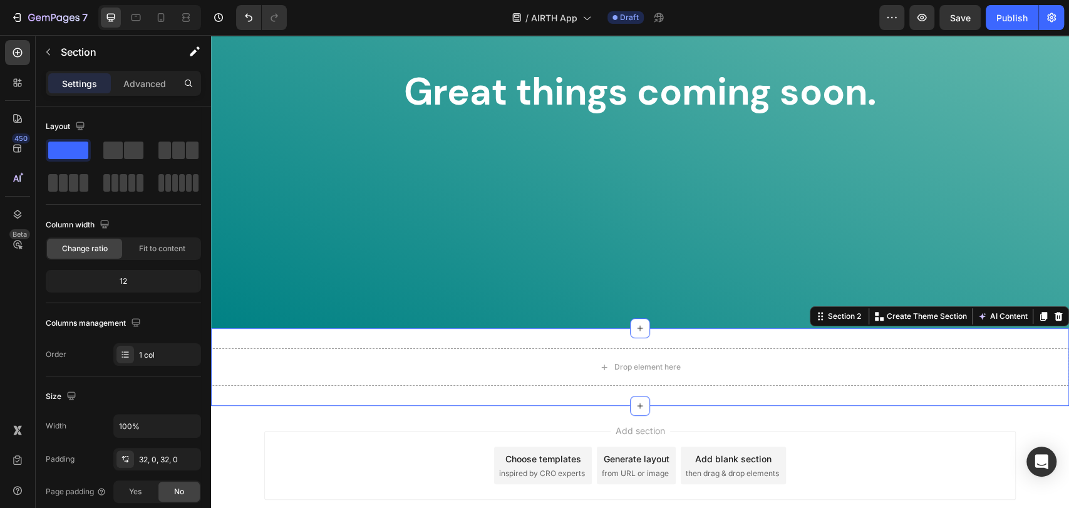
drag, startPoint x: 1044, startPoint y: 313, endPoint x: 1013, endPoint y: 333, distance: 36.7
click at [1053, 314] on icon at bounding box center [1058, 316] width 10 height 10
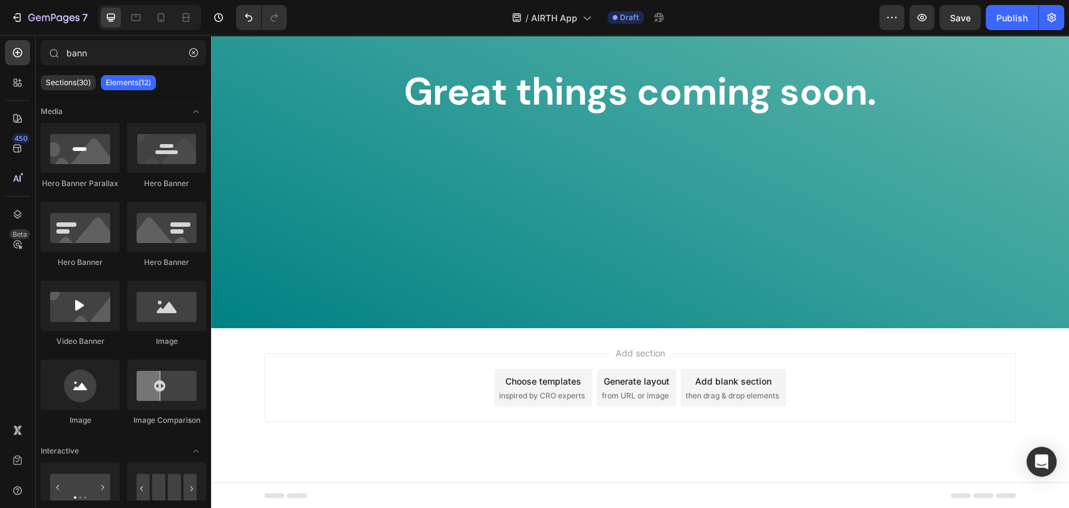
click at [548, 396] on span "inspired by CRO experts" at bounding box center [542, 395] width 86 height 11
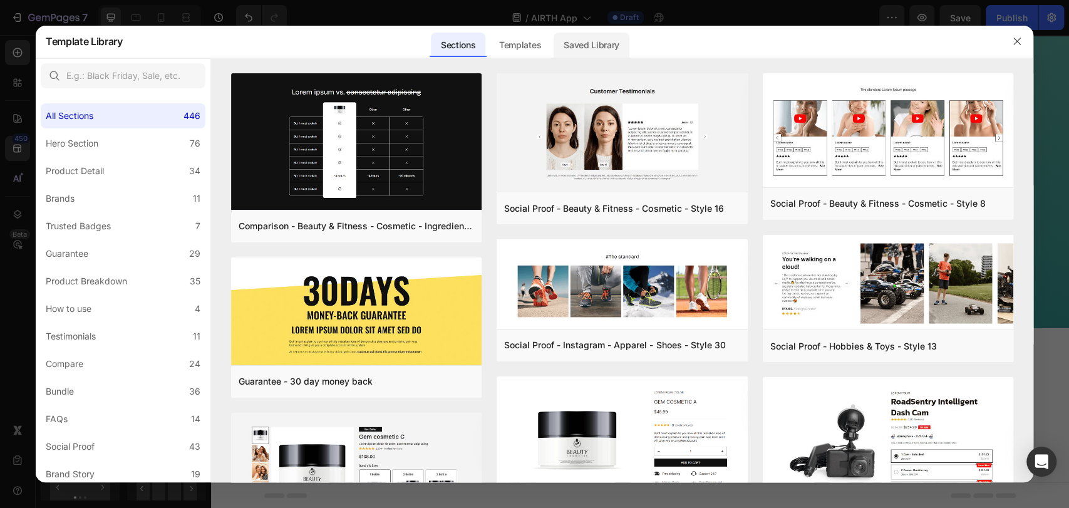
click at [600, 38] on div "Saved Library" at bounding box center [592, 45] width 76 height 25
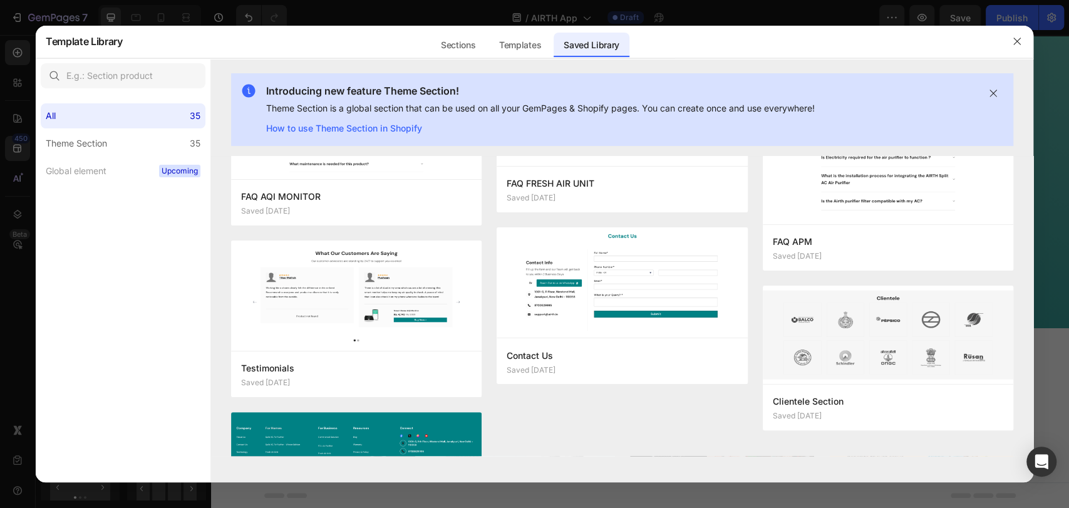
scroll to position [2016, 0]
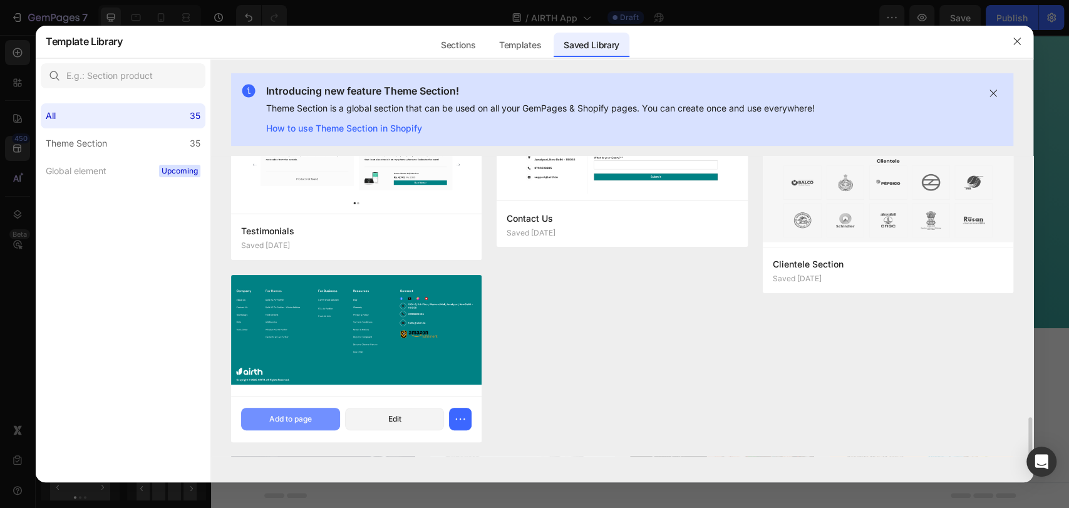
click at [316, 412] on button "Add to page" at bounding box center [290, 419] width 99 height 23
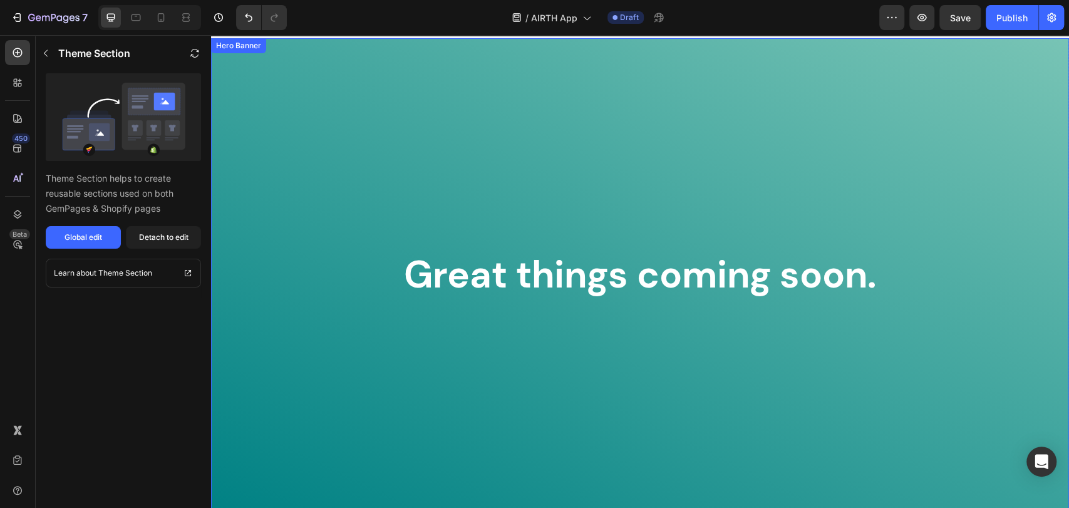
scroll to position [0, 0]
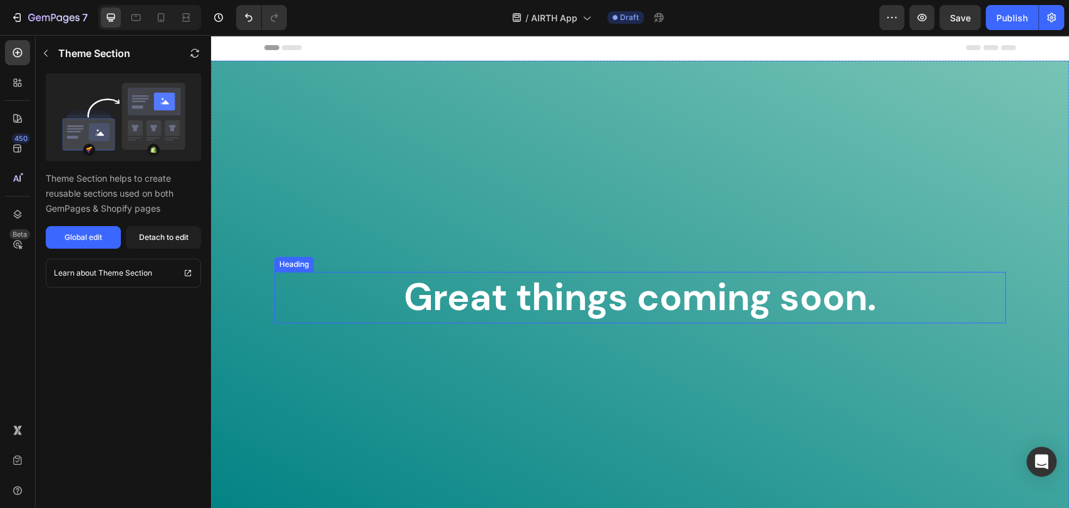
click at [537, 135] on div "Background Image" at bounding box center [640, 297] width 858 height 473
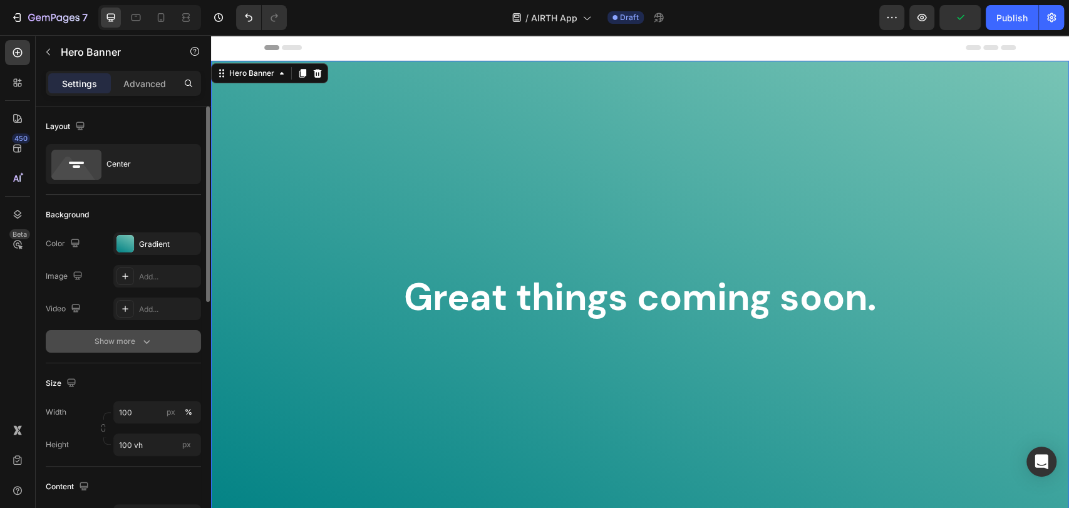
click at [128, 331] on button "Show more" at bounding box center [123, 341] width 155 height 23
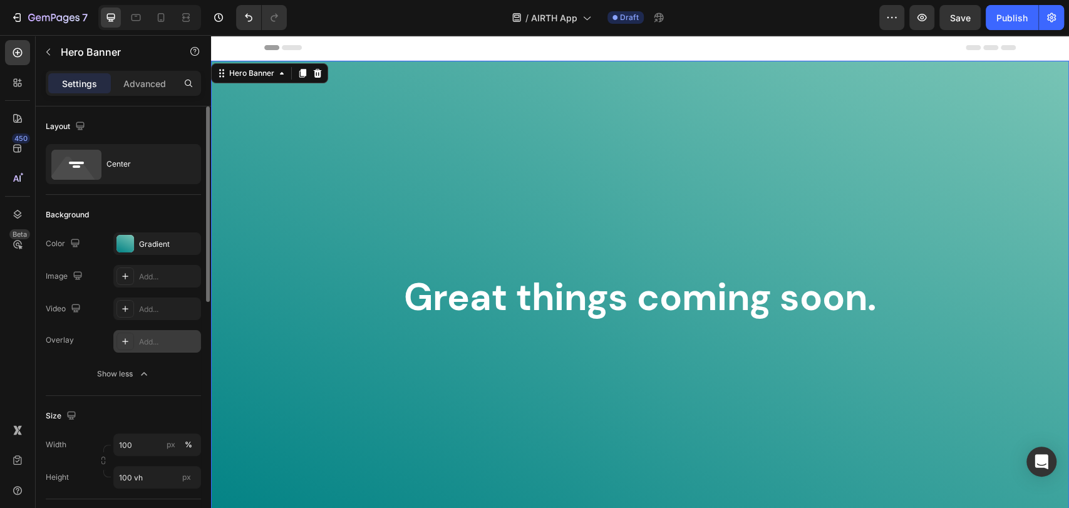
click at [146, 340] on div "Add..." at bounding box center [168, 341] width 59 height 11
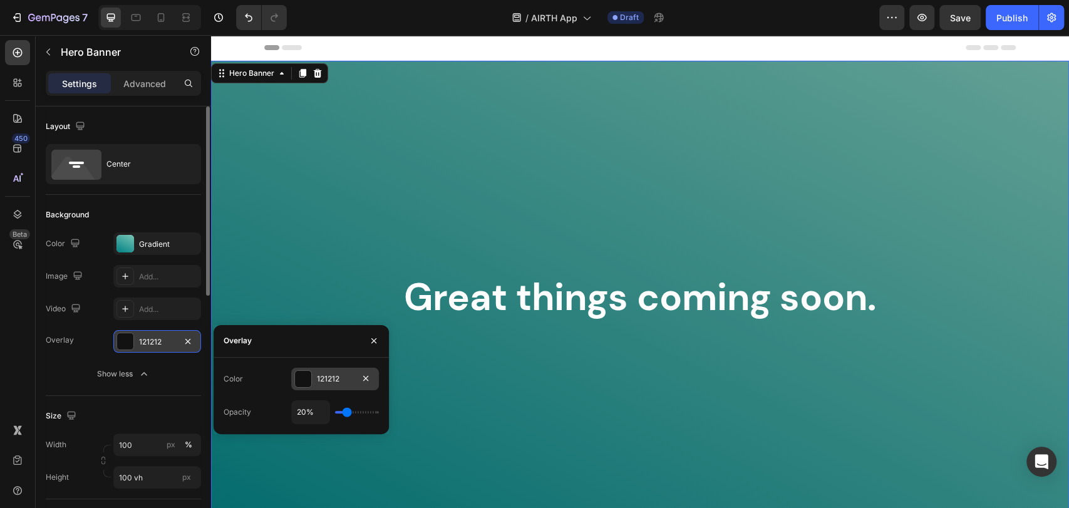
click at [307, 381] on div at bounding box center [303, 379] width 16 height 16
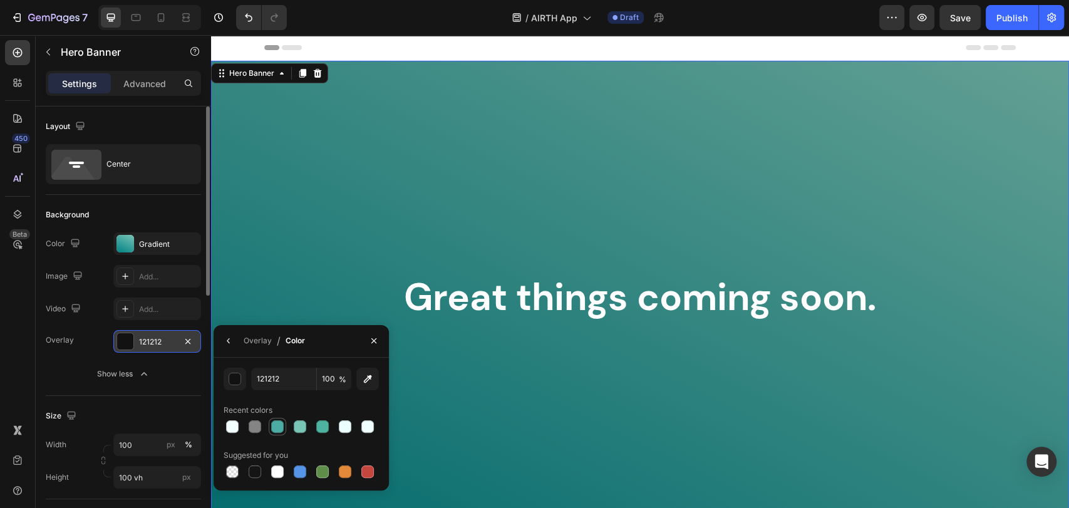
click at [282, 425] on div at bounding box center [277, 426] width 13 height 13
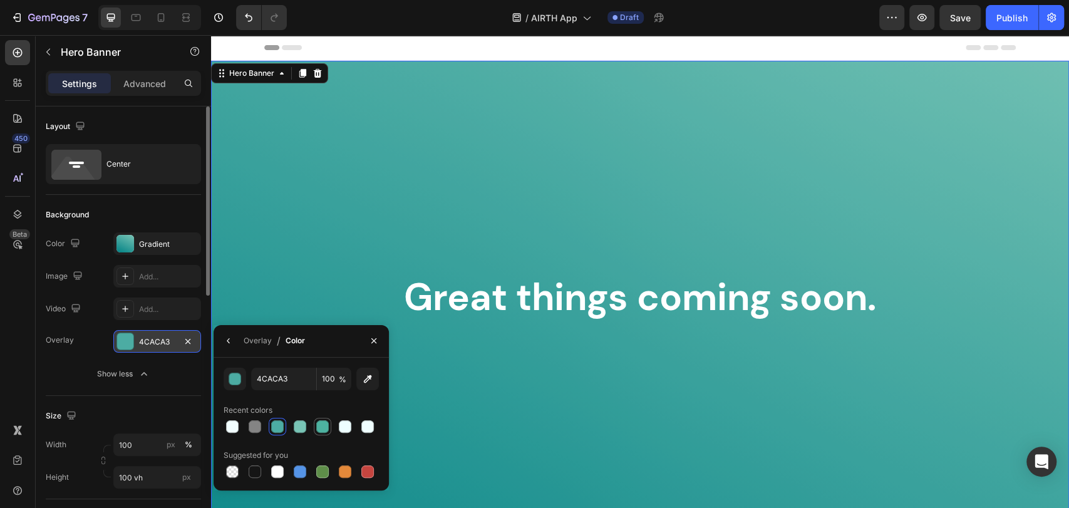
click at [324, 427] on div at bounding box center [322, 426] width 13 height 13
click at [346, 426] on div at bounding box center [345, 426] width 13 height 13
type input "EDFEFF"
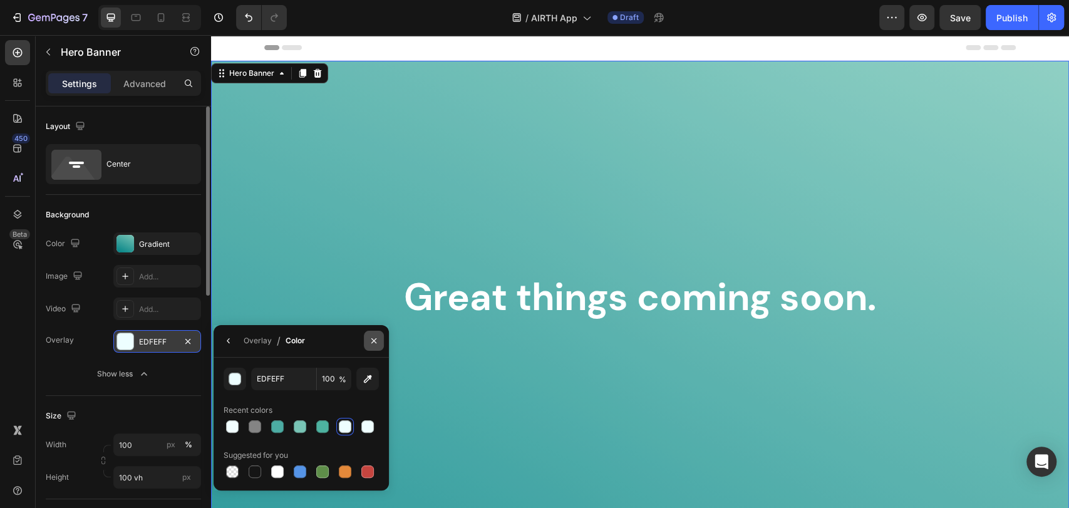
click at [380, 344] on button "button" at bounding box center [374, 341] width 20 height 20
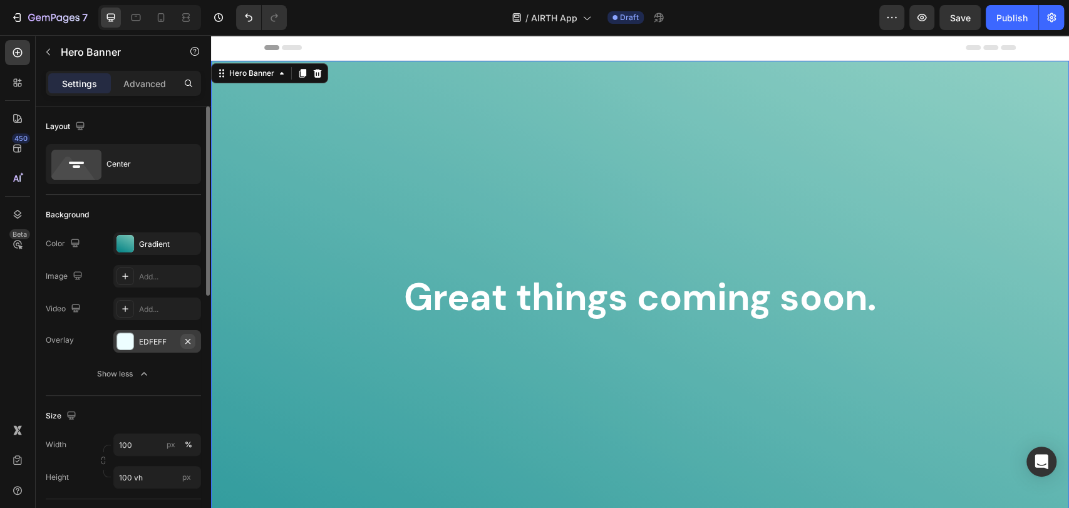
click at [190, 343] on icon "button" at bounding box center [188, 341] width 10 height 10
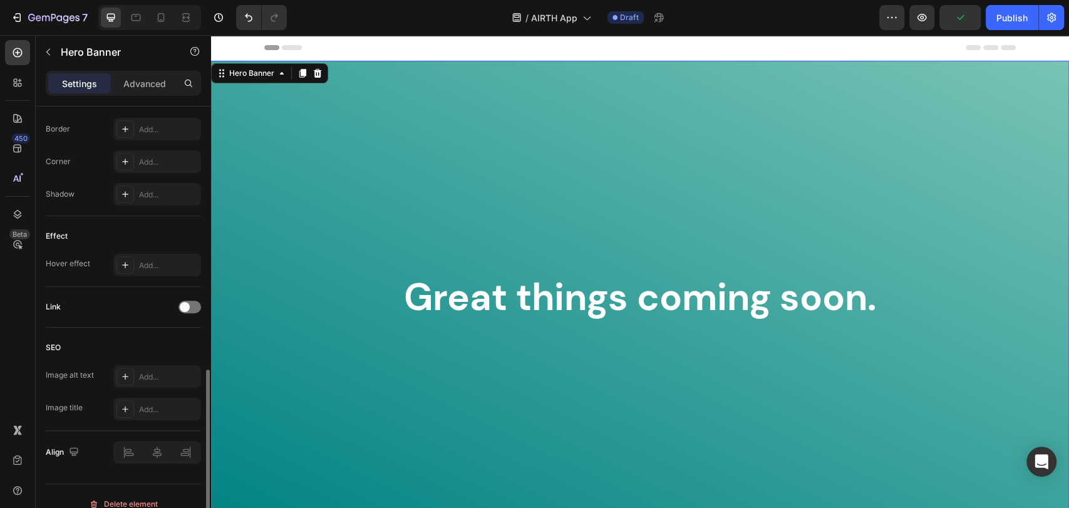
scroll to position [571, 0]
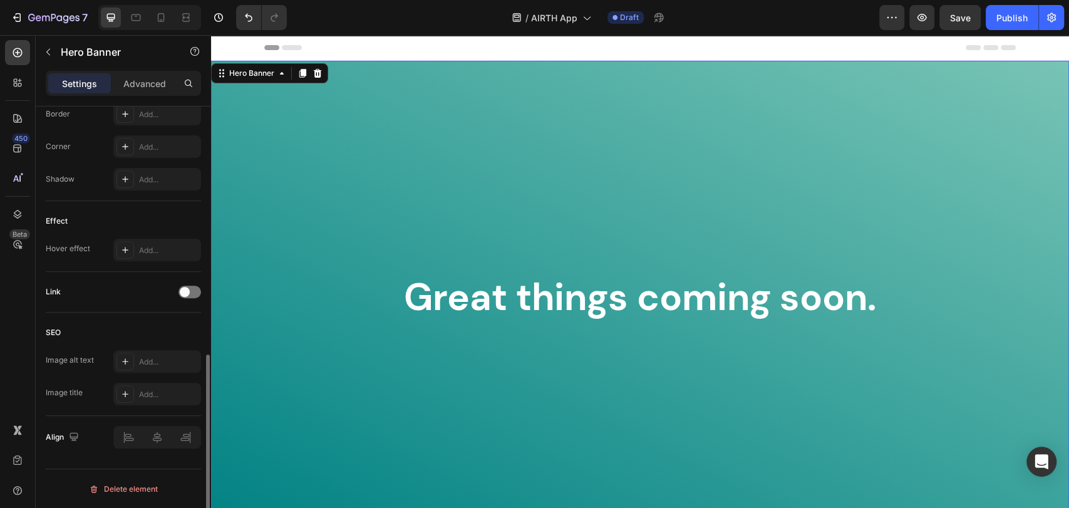
click at [184, 300] on div "Link" at bounding box center [123, 292] width 155 height 20
click at [184, 295] on span at bounding box center [185, 292] width 10 height 10
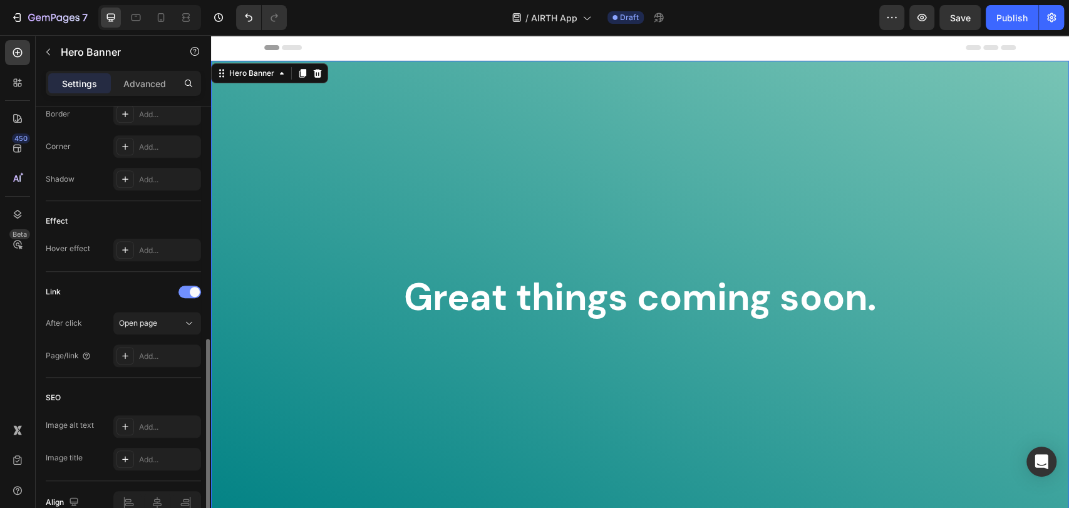
click at [186, 297] on div at bounding box center [189, 292] width 23 height 13
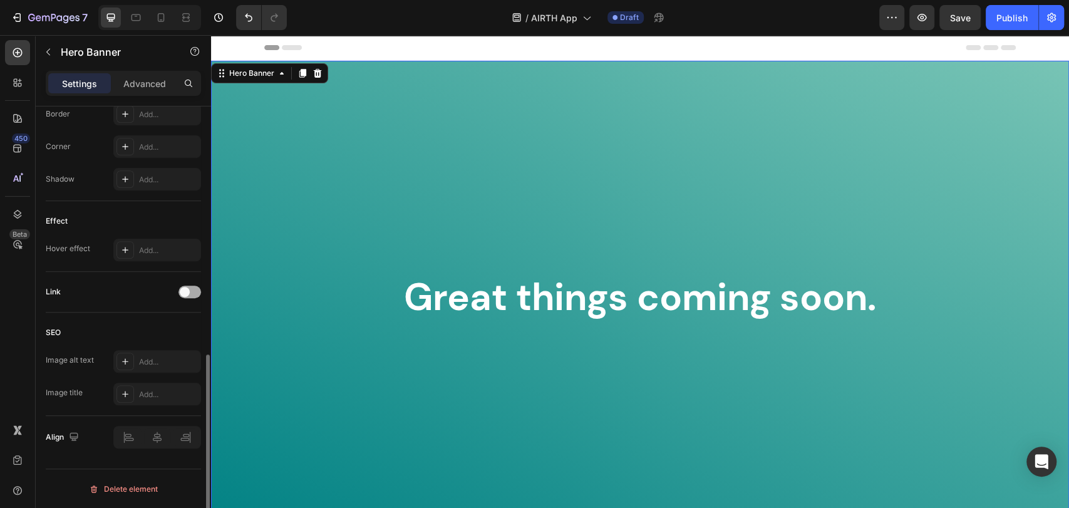
click at [194, 294] on div at bounding box center [189, 292] width 23 height 13
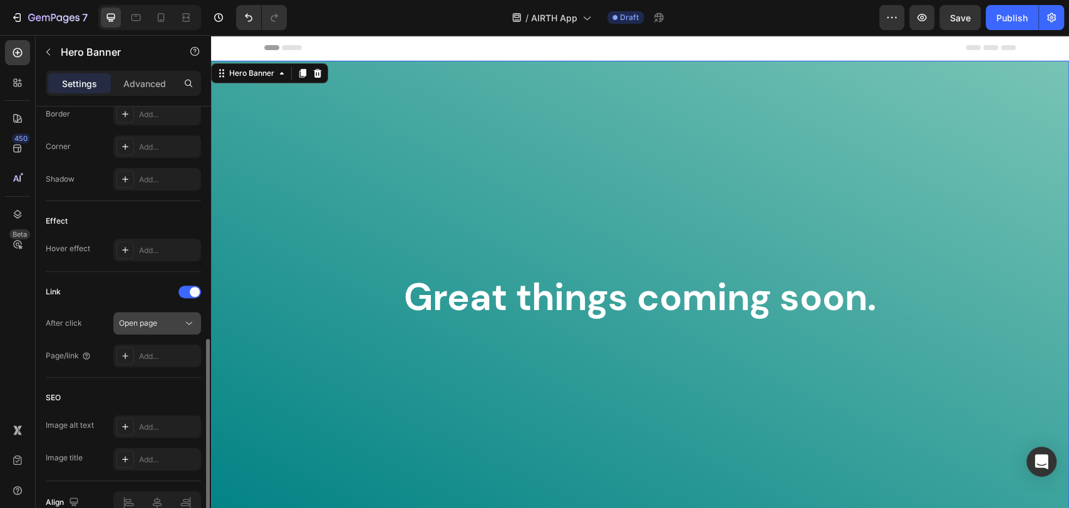
click at [176, 326] on div "Open page" at bounding box center [151, 323] width 64 height 11
click at [189, 288] on div at bounding box center [189, 292] width 23 height 13
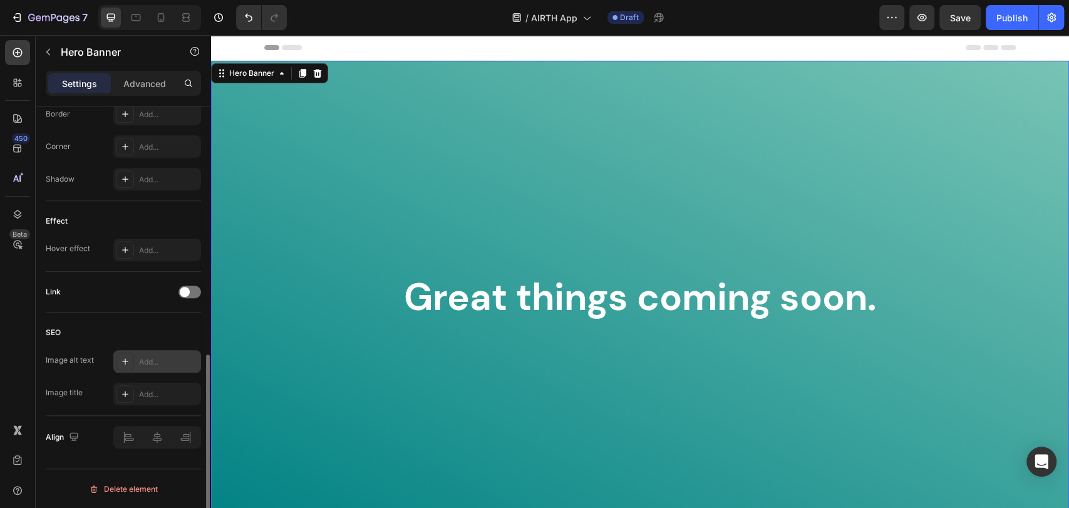
click at [150, 361] on div "Add..." at bounding box center [168, 361] width 59 height 11
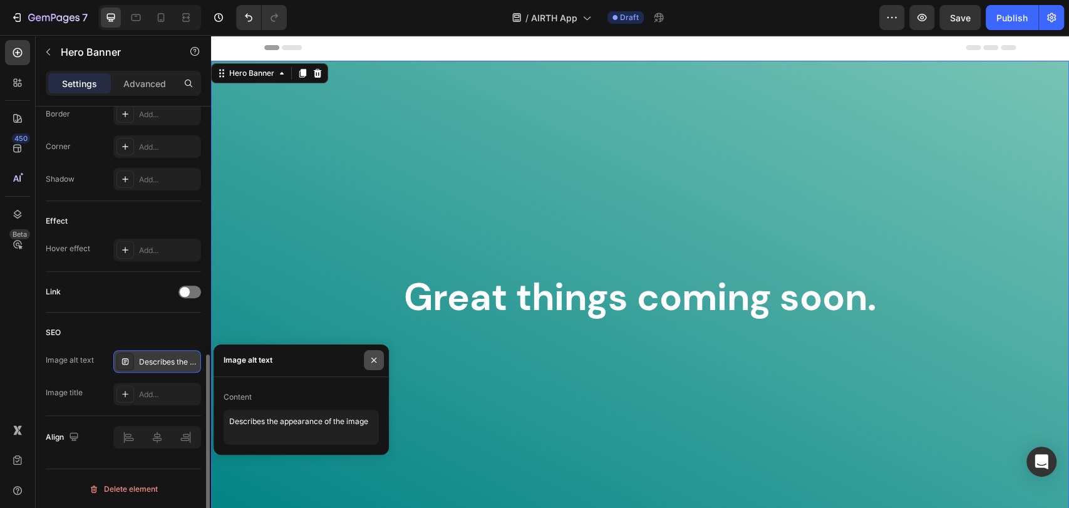
click at [366, 364] on button "button" at bounding box center [374, 360] width 20 height 20
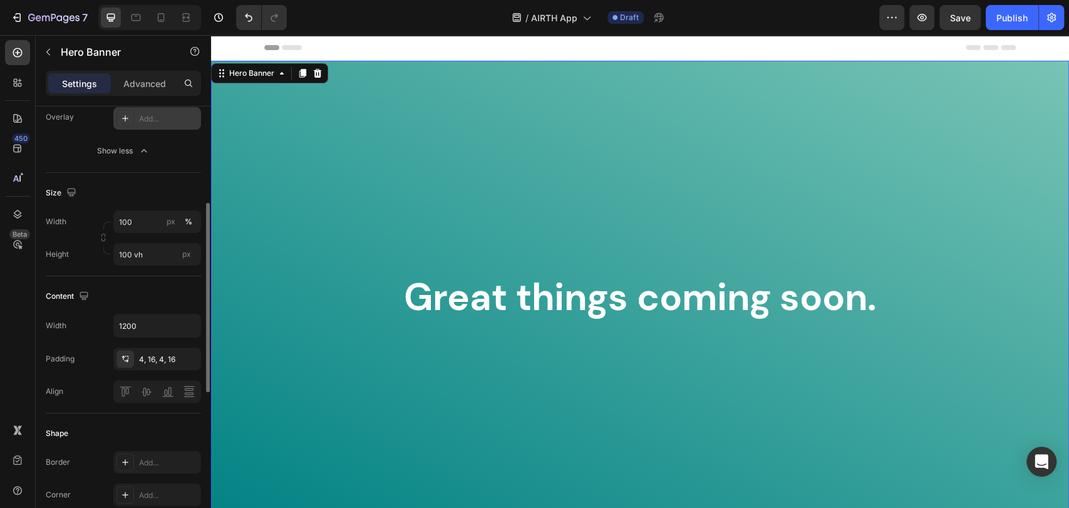
scroll to position [0, 0]
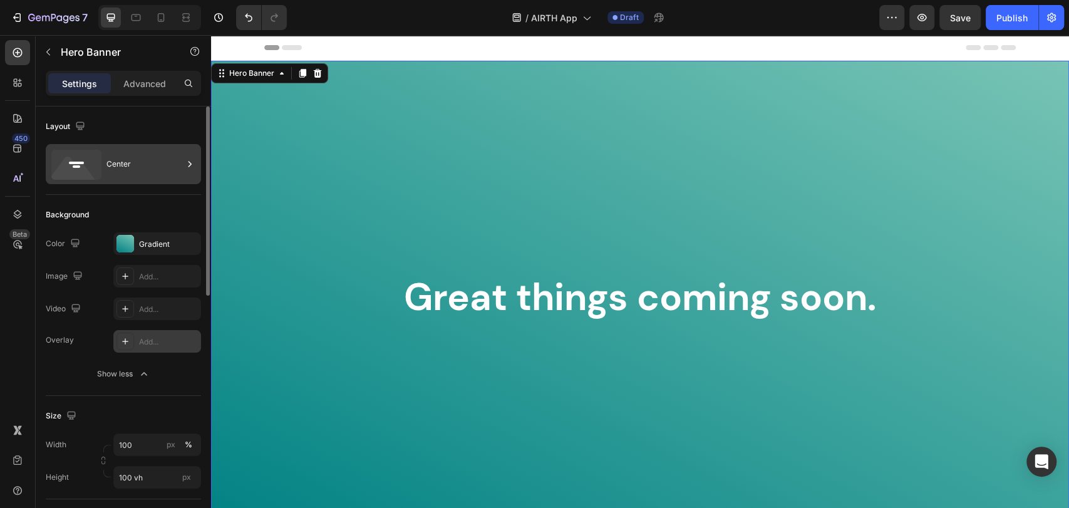
click at [149, 155] on div "Center" at bounding box center [144, 164] width 76 height 29
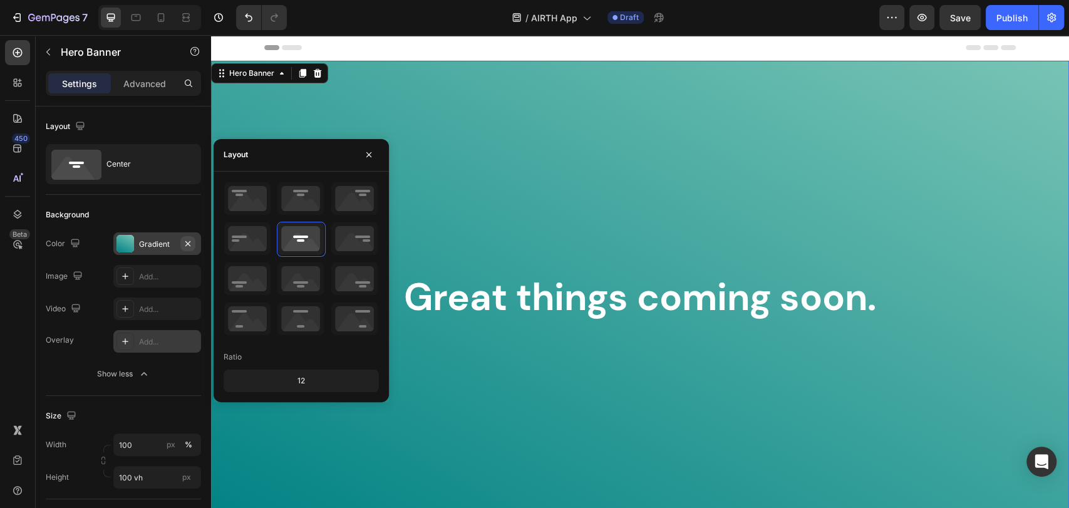
click at [191, 242] on icon "button" at bounding box center [188, 244] width 10 height 10
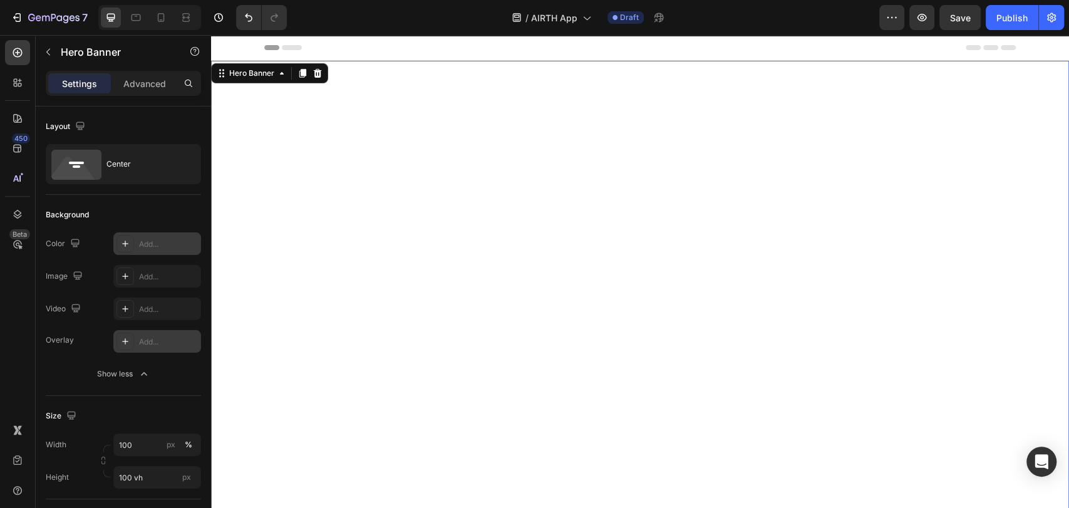
click at [130, 245] on div at bounding box center [125, 244] width 18 height 18
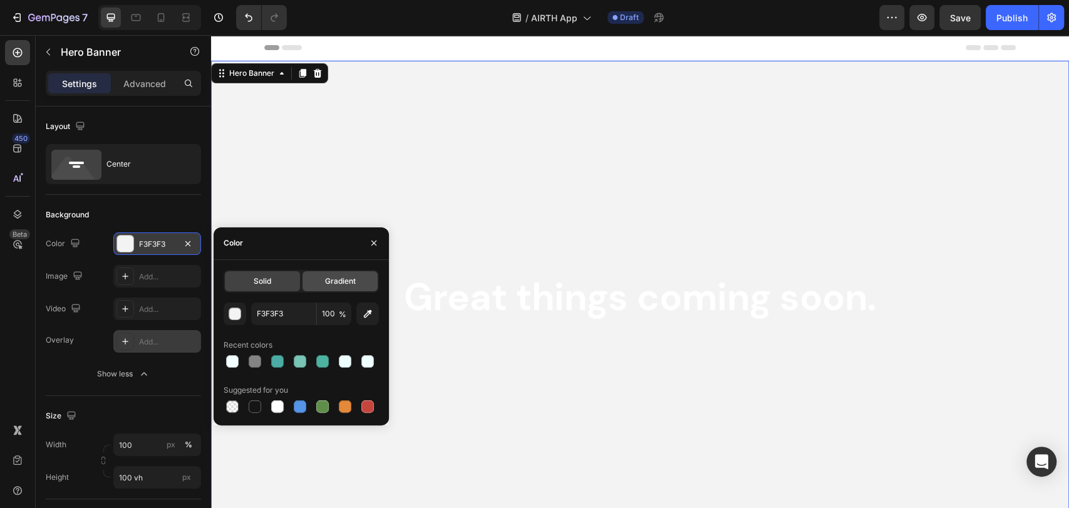
click at [330, 292] on div "Solid Gradient F3F3F3 100 % Recent colors Suggested for you" at bounding box center [301, 342] width 155 height 145
click at [331, 284] on span "Gradient" at bounding box center [340, 281] width 31 height 11
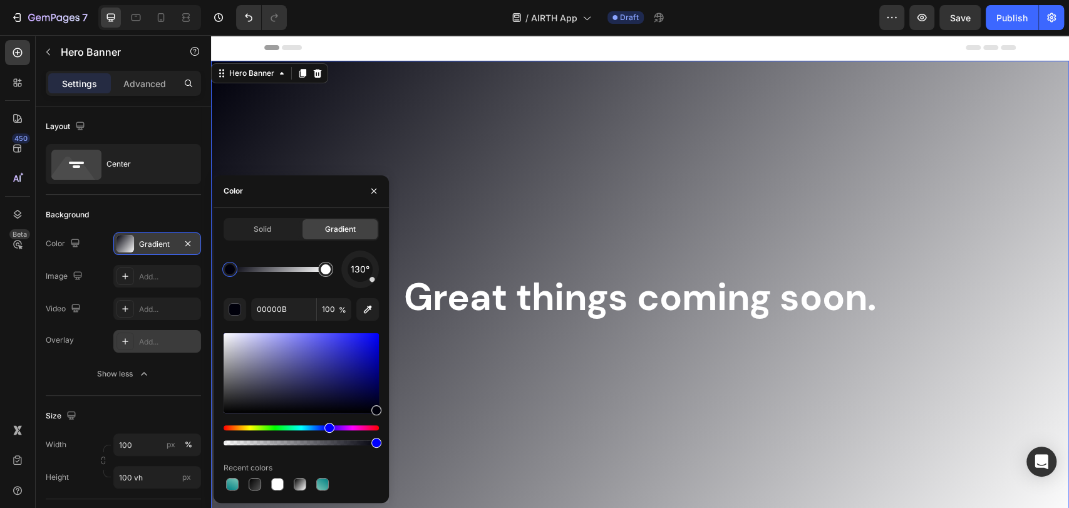
click at [258, 494] on div "Solid Gradient 130° 00000B 100 % Recent colors" at bounding box center [301, 355] width 175 height 295
click at [258, 488] on div at bounding box center [255, 484] width 13 height 13
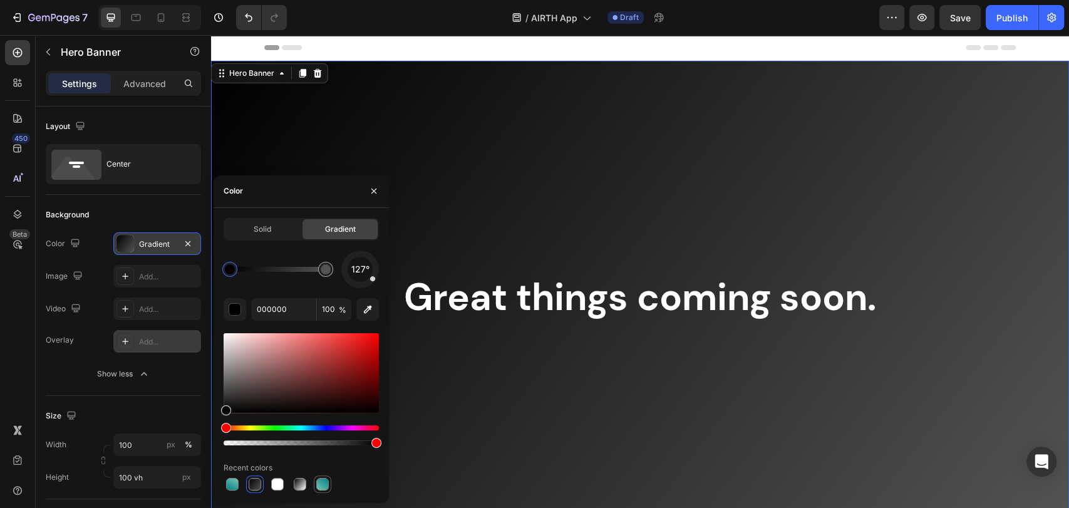
click at [321, 484] on div at bounding box center [322, 484] width 13 height 13
type input "78C4B5"
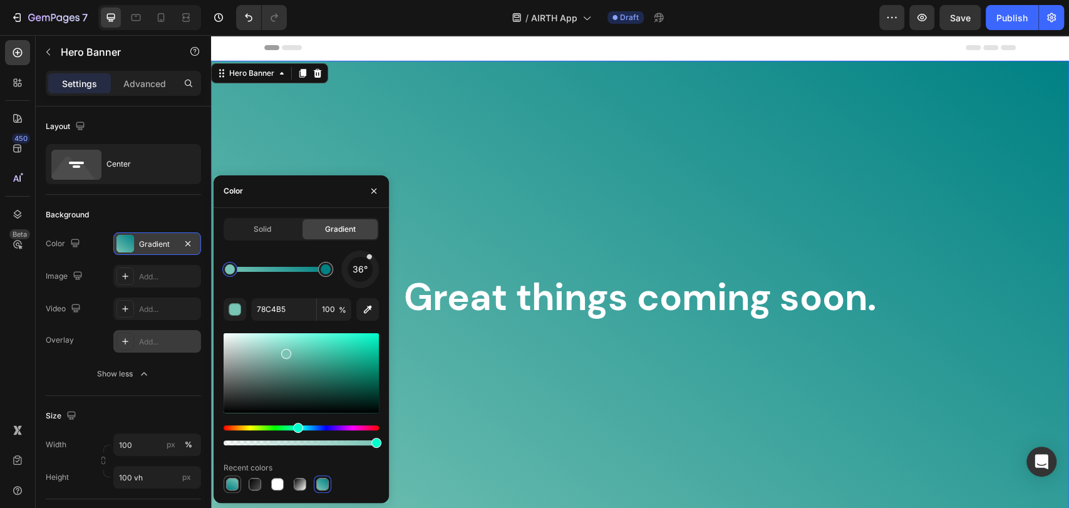
click at [222, 483] on div "Solid Gradient 36° 78C4B5 100 % Recent colors" at bounding box center [301, 355] width 175 height 275
click at [224, 483] on div at bounding box center [233, 484] width 18 height 18
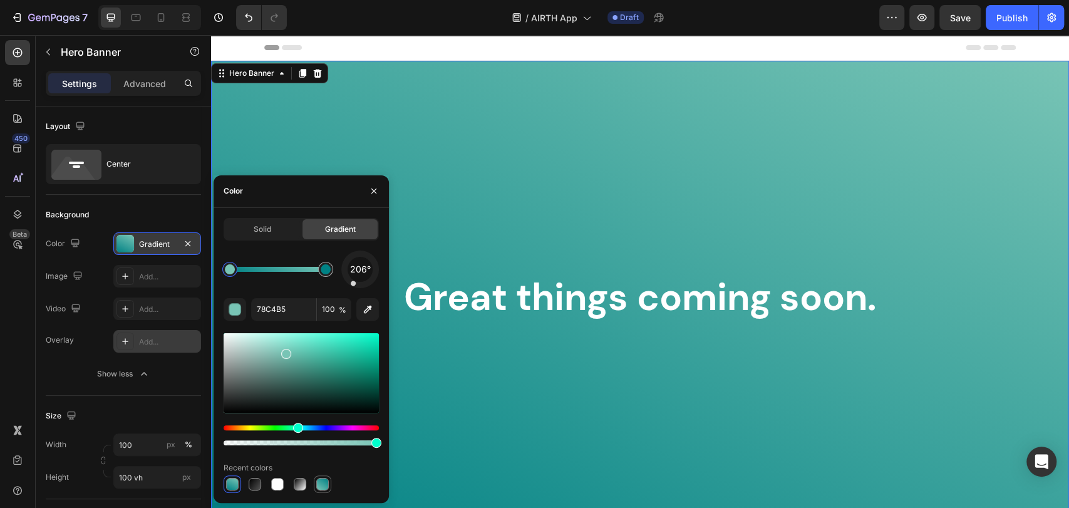
click at [319, 484] on div at bounding box center [322, 484] width 13 height 13
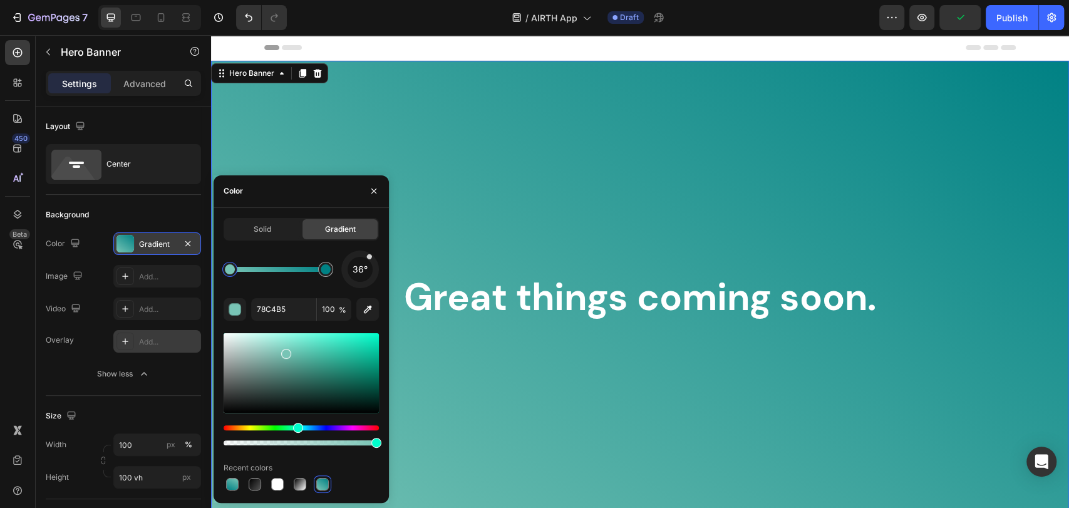
click at [766, 173] on div "Overlay" at bounding box center [640, 297] width 858 height 473
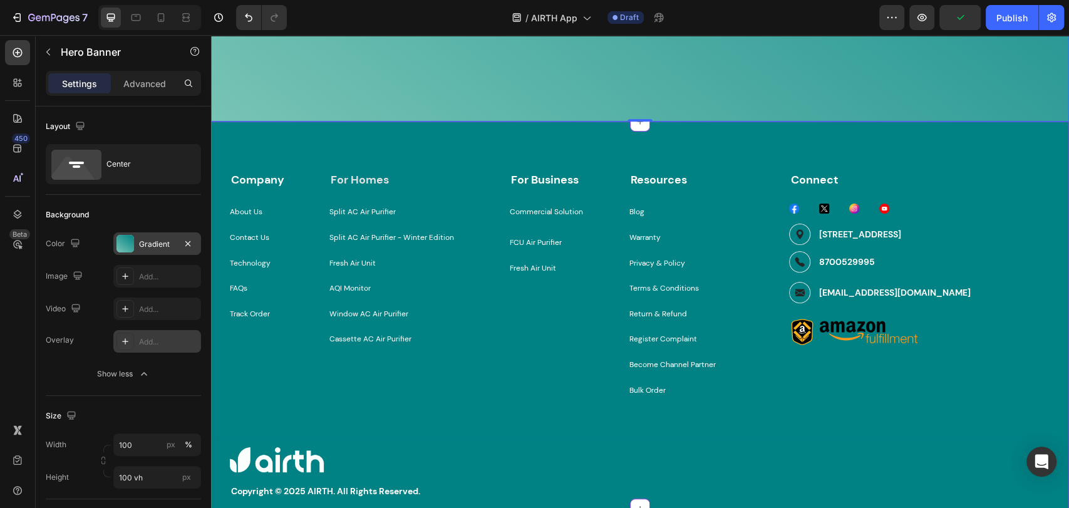
scroll to position [417, 0]
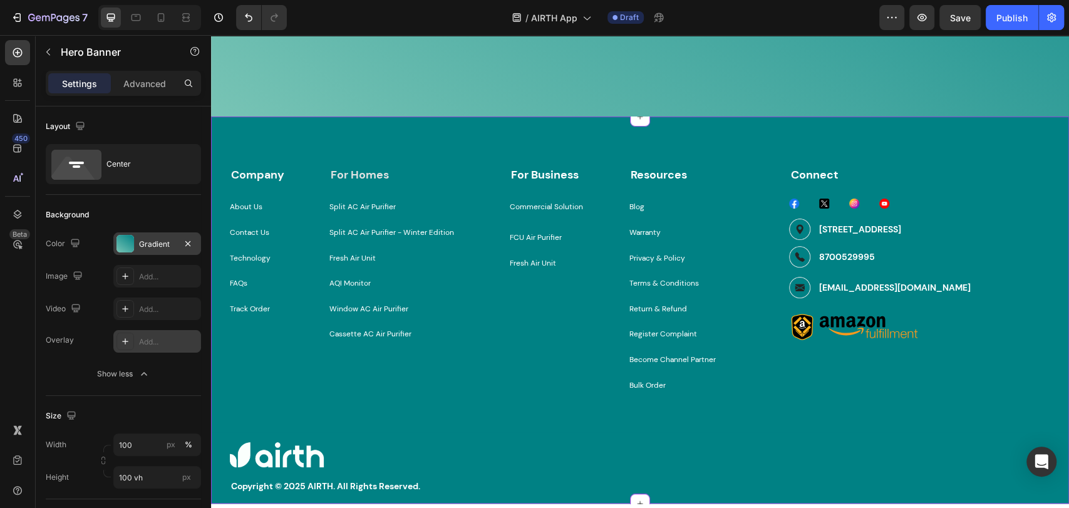
click at [480, 147] on div "Company Heading About Us Button Contact Us Button Technology Button FAQs Button…" at bounding box center [640, 309] width 858 height 387
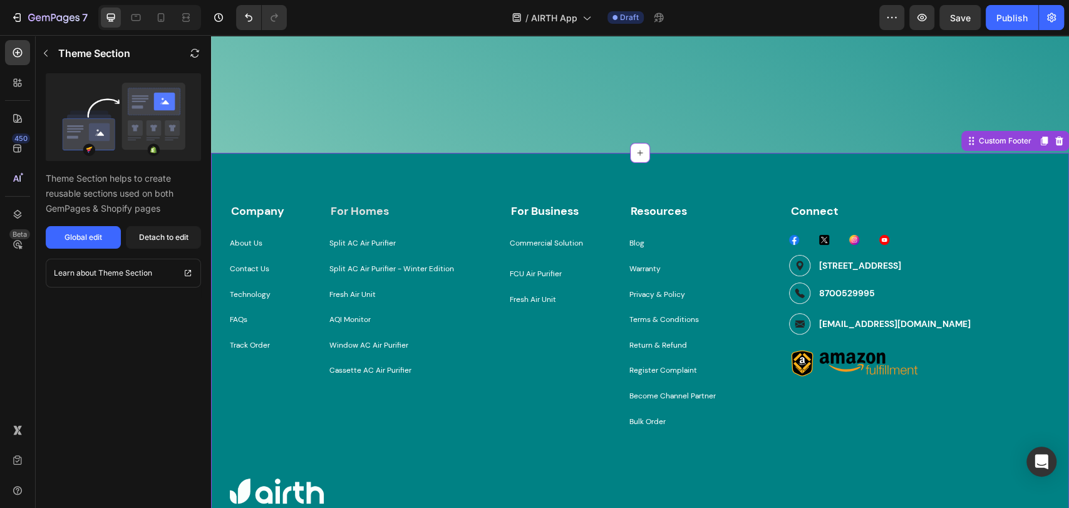
scroll to position [278, 0]
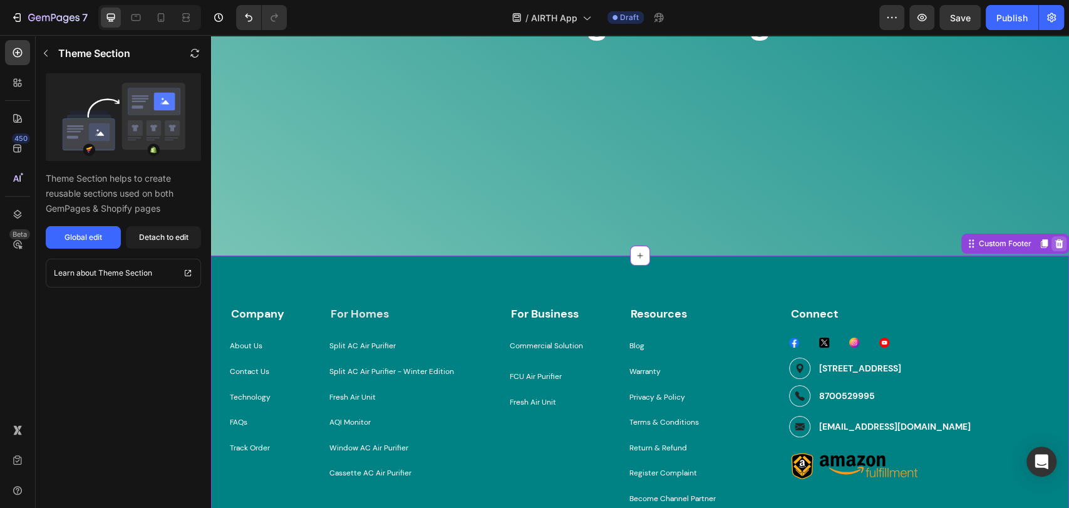
click at [1054, 247] on icon at bounding box center [1059, 244] width 10 height 10
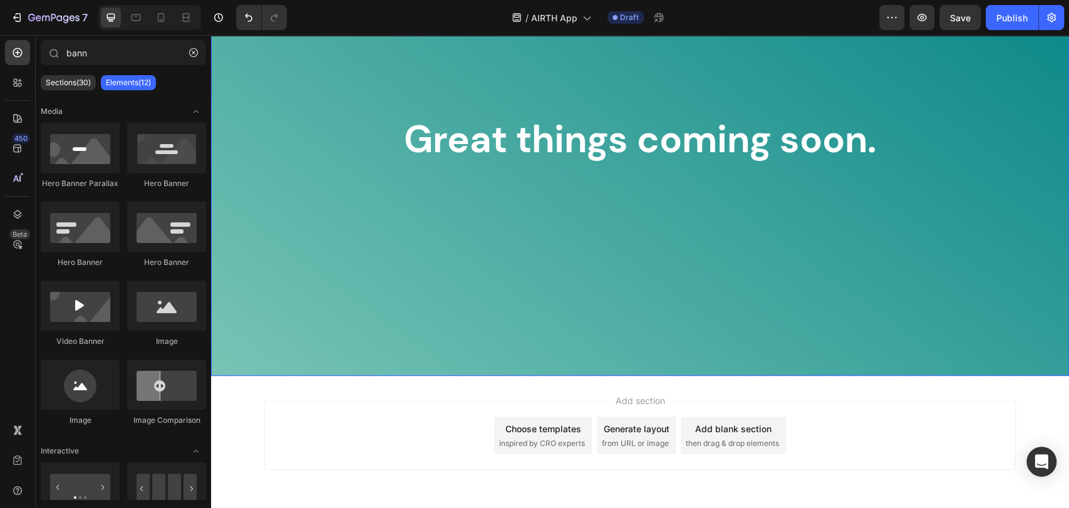
scroll to position [0, 0]
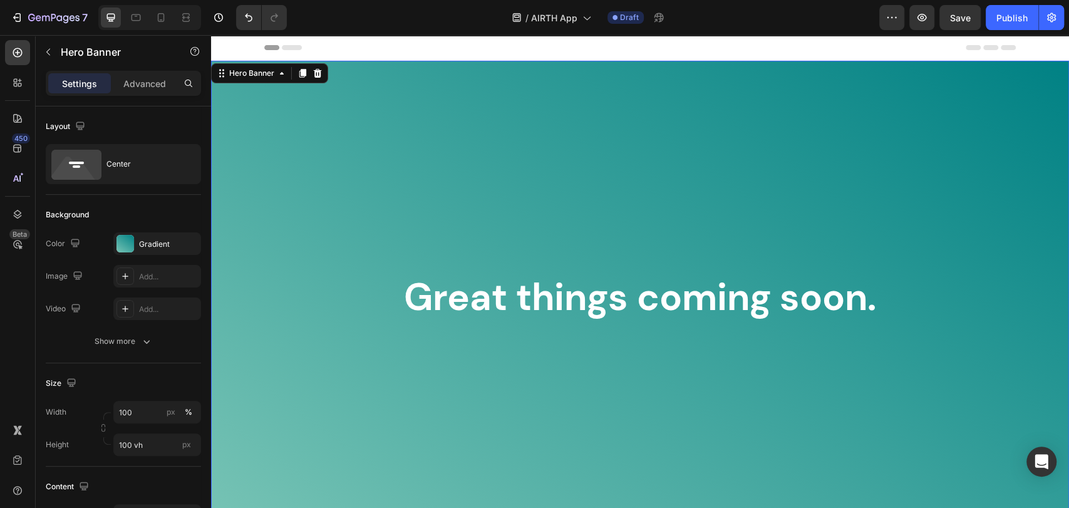
click at [686, 154] on div "Overlay" at bounding box center [640, 297] width 858 height 473
click at [1006, 23] on div "Publish" at bounding box center [1011, 17] width 31 height 13
click at [1048, 18] on icon "button" at bounding box center [1051, 17] width 13 height 13
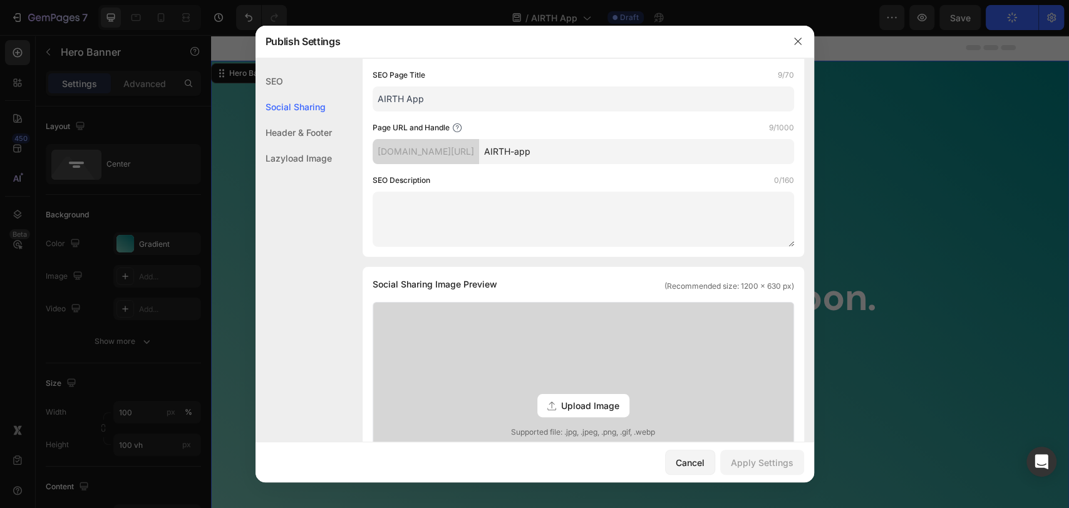
scroll to position [70, 0]
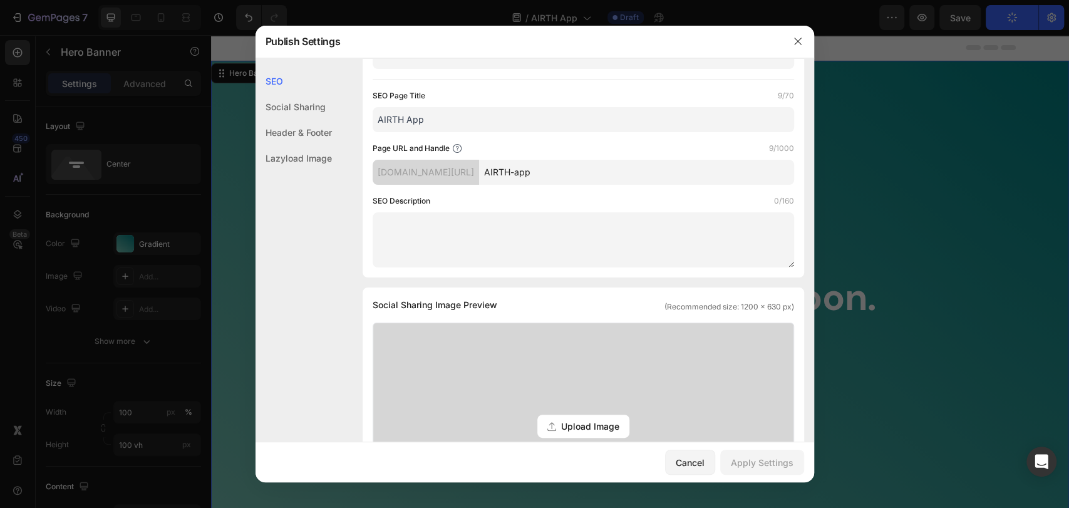
click at [318, 104] on div "Social Sharing" at bounding box center [294, 107] width 76 height 26
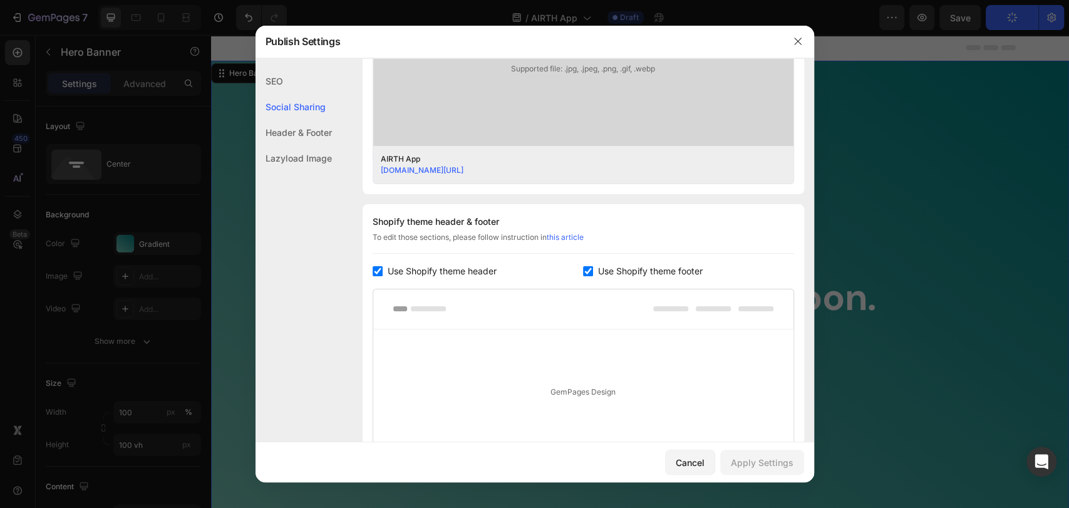
scroll to position [495, 0]
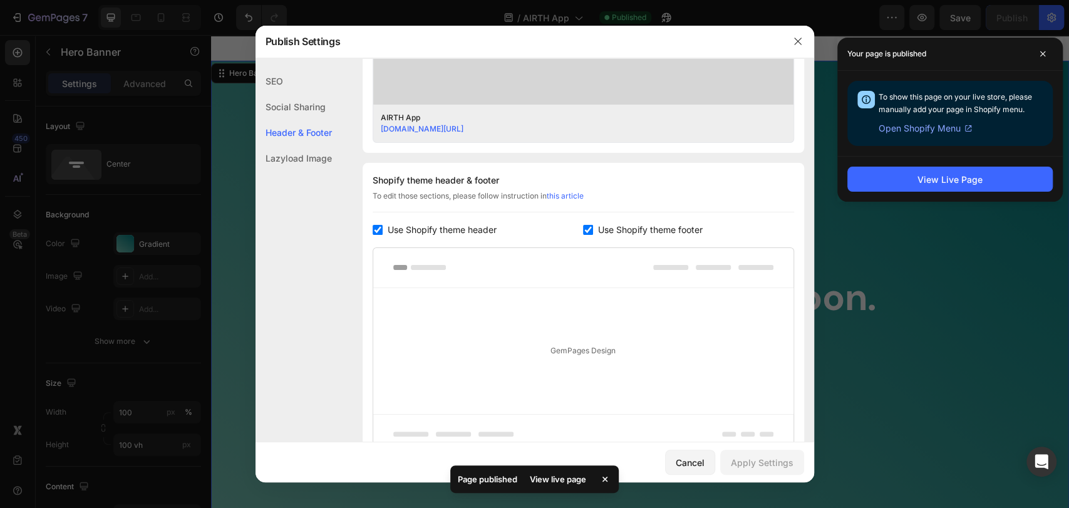
click at [593, 225] on label "Use Shopify theme footer" at bounding box center [648, 229] width 110 height 15
checkbox input "false"
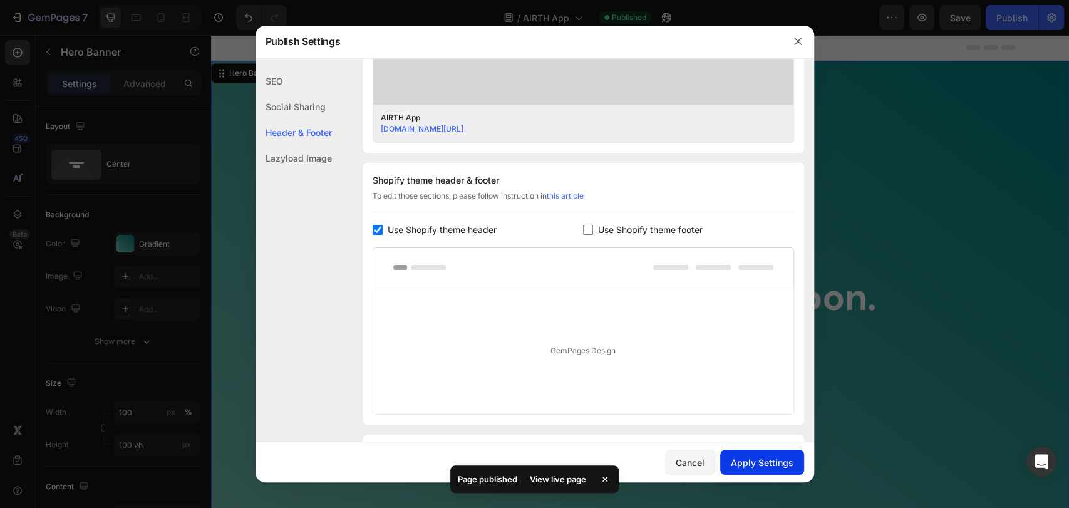
click at [747, 467] on div "Apply Settings" at bounding box center [762, 462] width 63 height 13
click at [327, 152] on div "Lazyload Image" at bounding box center [294, 158] width 76 height 26
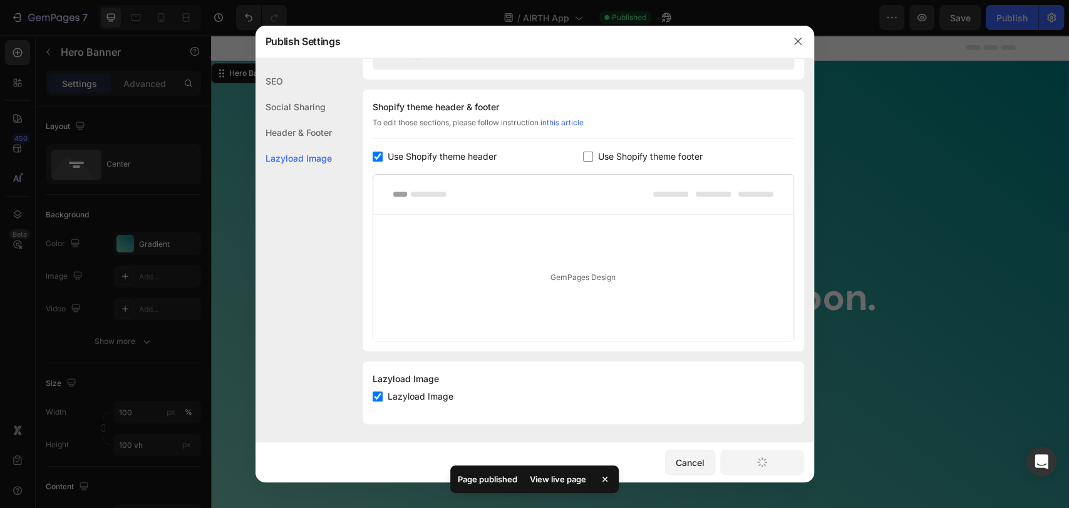
scroll to position [569, 0]
click at [794, 34] on button "button" at bounding box center [798, 41] width 20 height 20
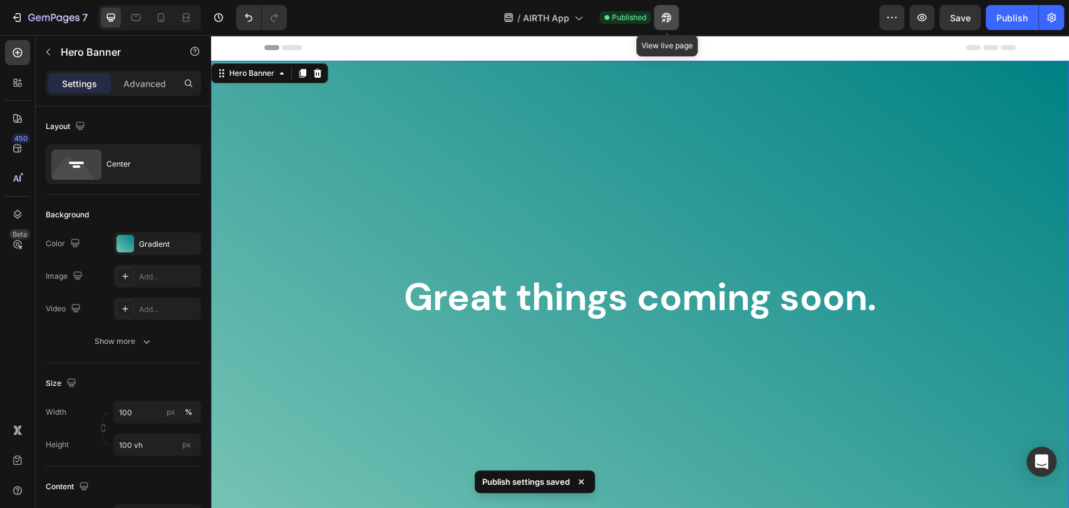
click at [663, 16] on icon "button" at bounding box center [666, 17] width 9 height 9
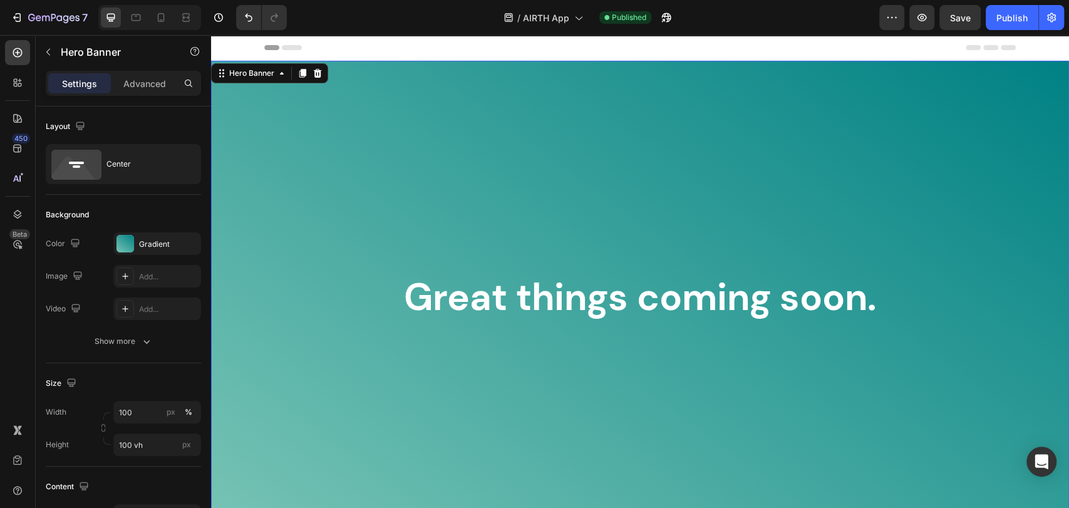
click at [386, 163] on div "Overlay" at bounding box center [640, 297] width 858 height 473
